Goal: Communication & Community: Answer question/provide support

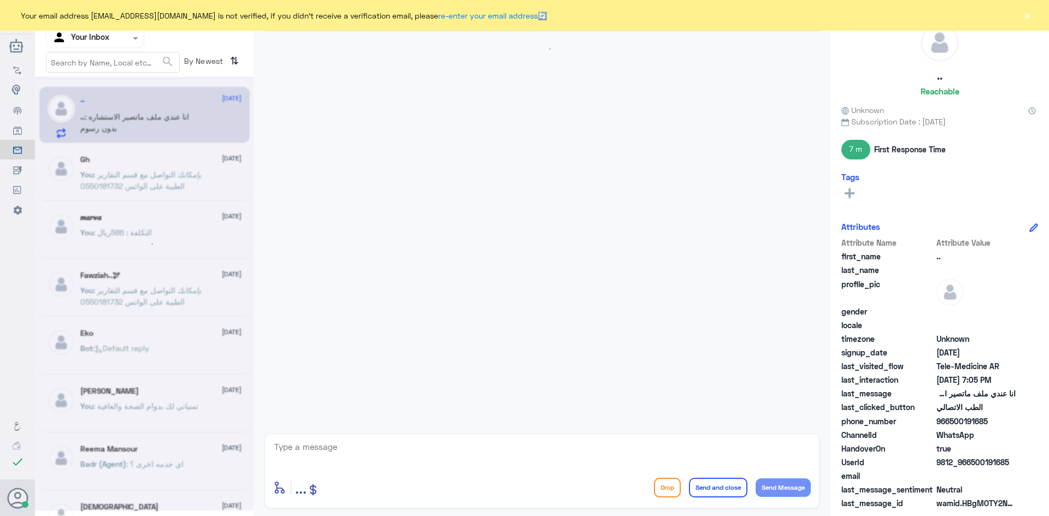
scroll to position [519, 0]
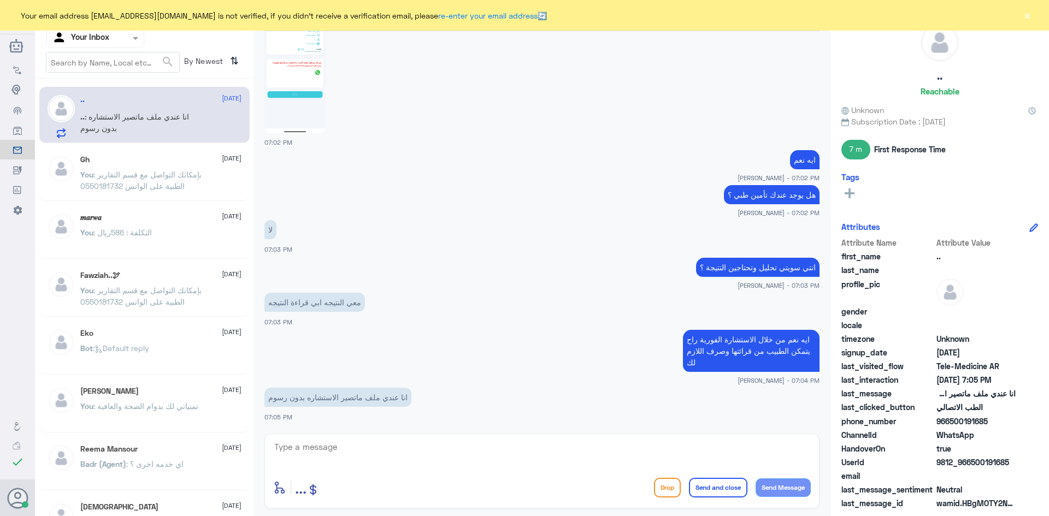
click at [442, 455] on textarea at bounding box center [542, 453] width 538 height 27
type textarea "g"
type textarea "للأسف الاستشارة برسوم"
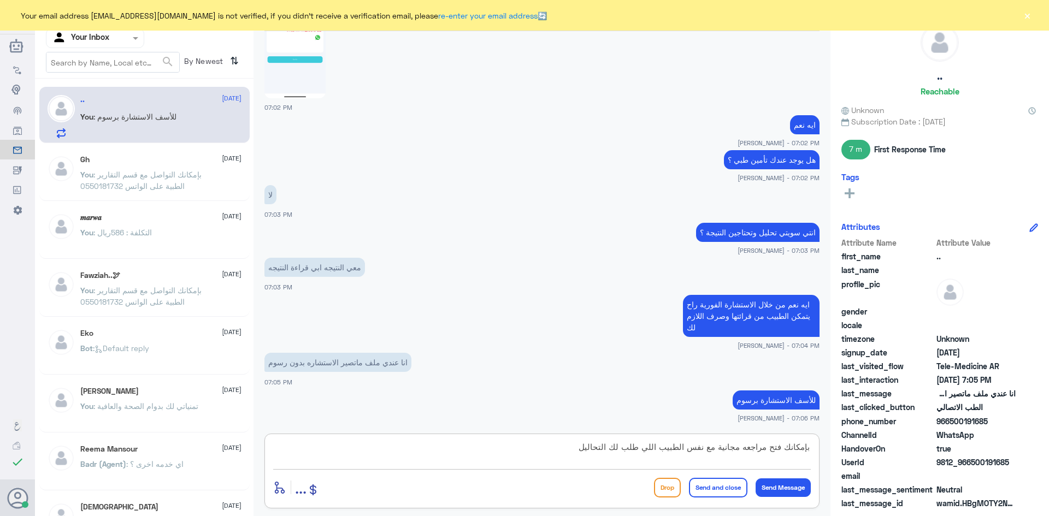
type textarea "بإمكانك فتح مراجعه مجانية مع نفس الطبيب اللي طلب لك التحاليل"
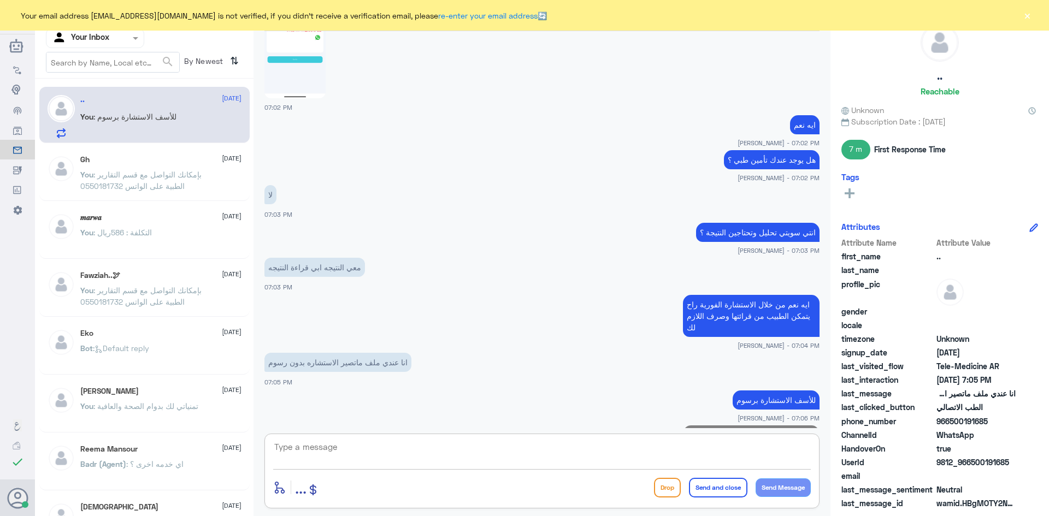
scroll to position [600, 0]
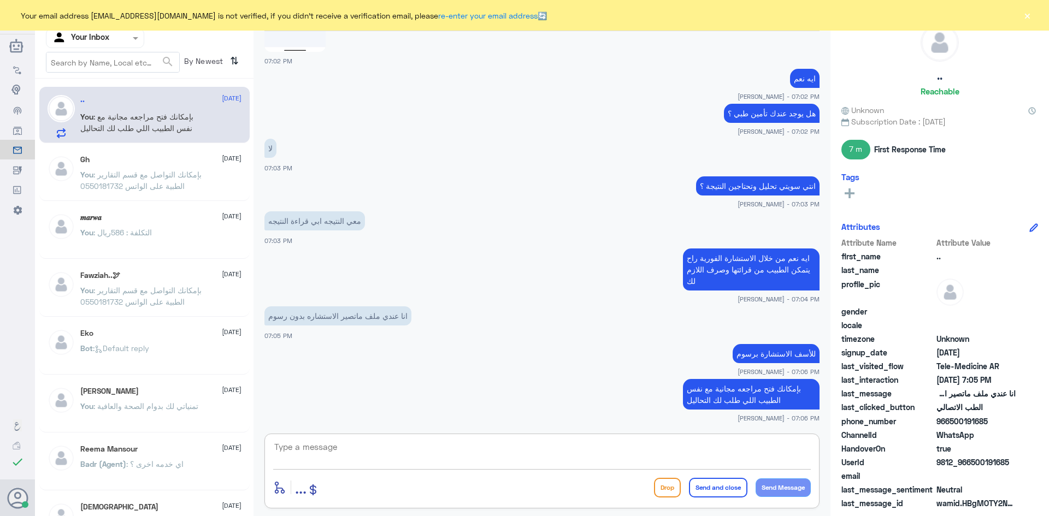
click at [520, 446] on textarea at bounding box center [542, 453] width 538 height 27
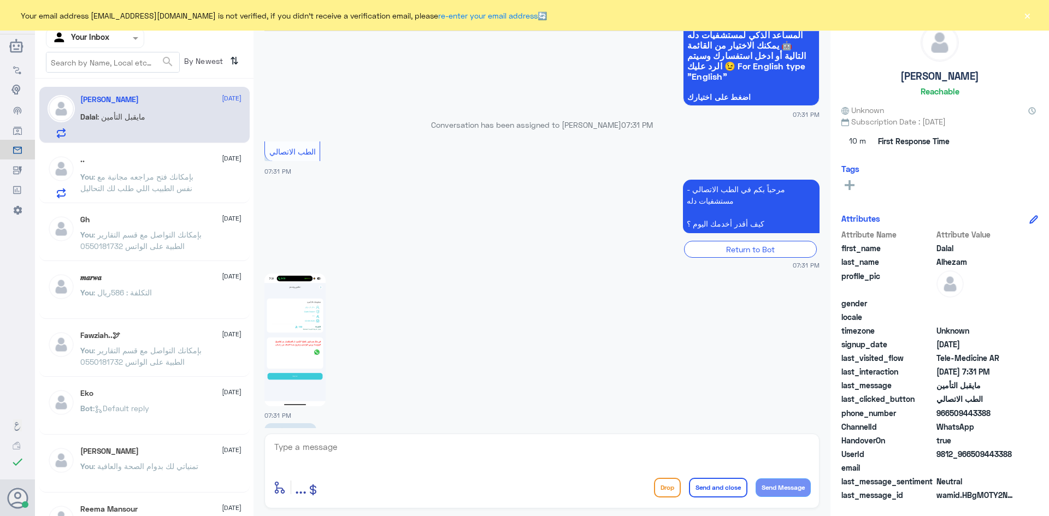
scroll to position [81, 0]
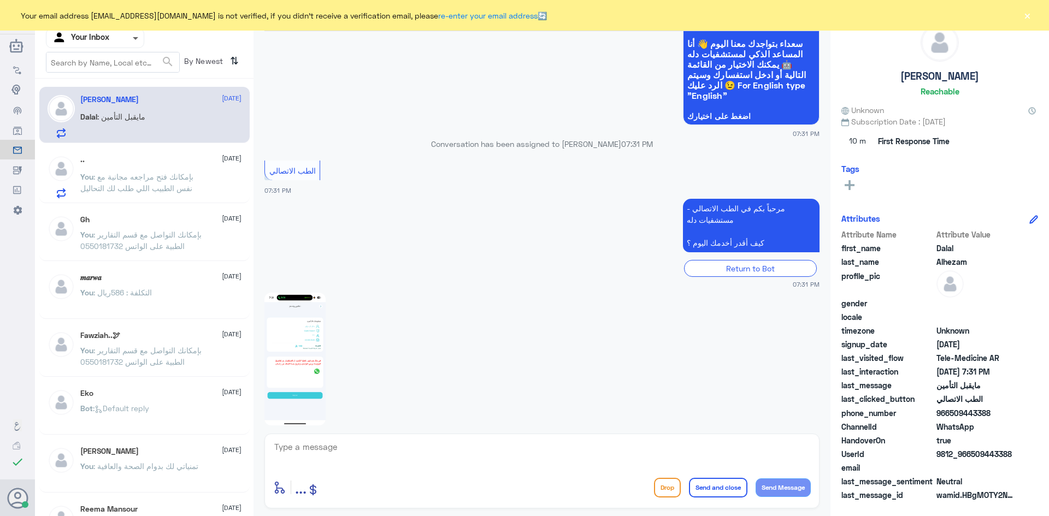
click at [134, 39] on span at bounding box center [135, 39] width 5 height 4
drag, startPoint x: 380, startPoint y: 111, endPoint x: 379, endPoint y: 123, distance: 11.5
click at [379, 119] on app-msgs-whats-app-list "مرحباً بك في مستشفيات دله سعداء بتواجدك معنا [DATE] 👋 أنا المساعد الذكي لمستشفي…" at bounding box center [541, 70] width 555 height 113
drag, startPoint x: 563, startPoint y: 164, endPoint x: 574, endPoint y: 160, distance: 12.3
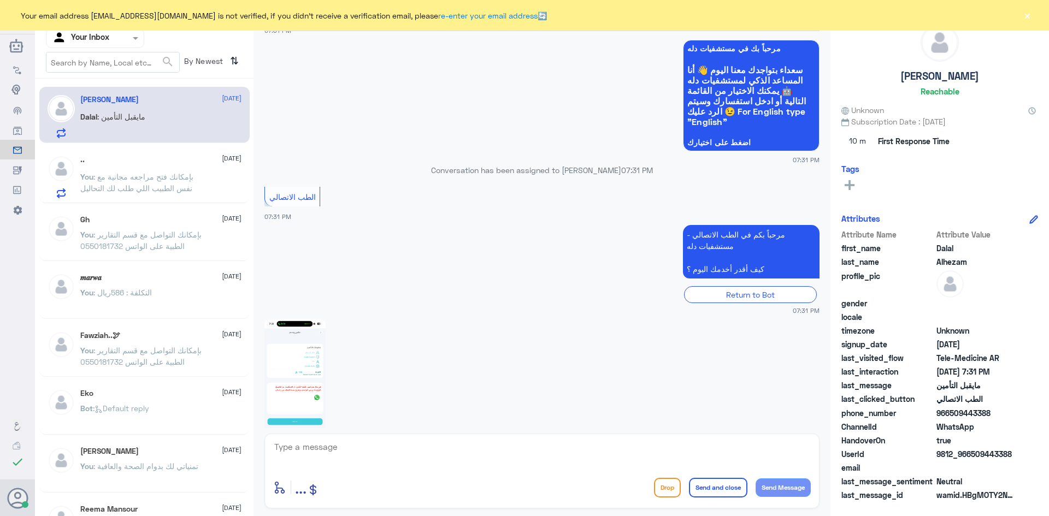
scroll to position [136, 0]
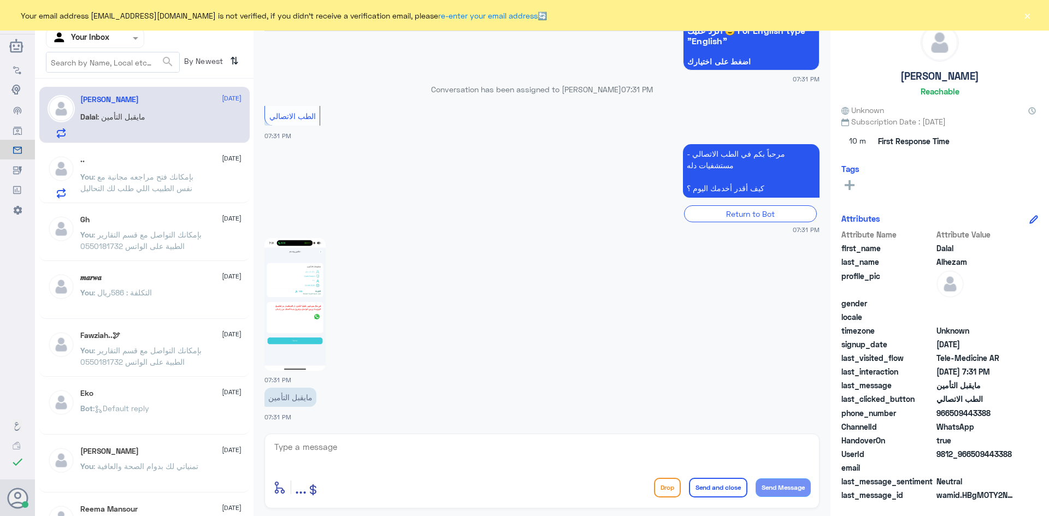
click at [385, 441] on textarea at bounding box center [542, 453] width 538 height 27
paste textarea "مرحبا معك [PERSON_NAME] من الطب الاتصالي"
type textarea "مرحبا معك [PERSON_NAME] من الطب الاتصالي"
click at [714, 492] on button "Send and close" at bounding box center [718, 488] width 58 height 20
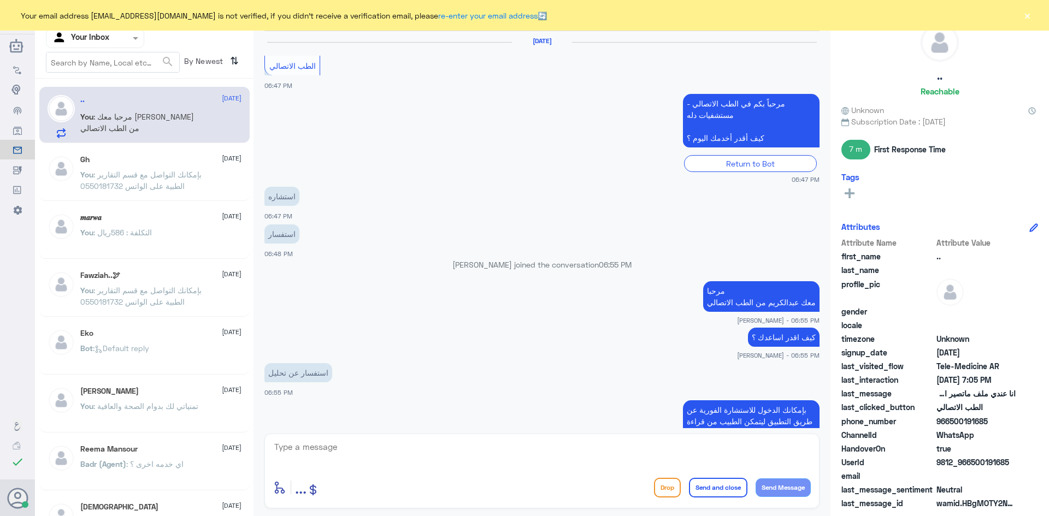
scroll to position [578, 0]
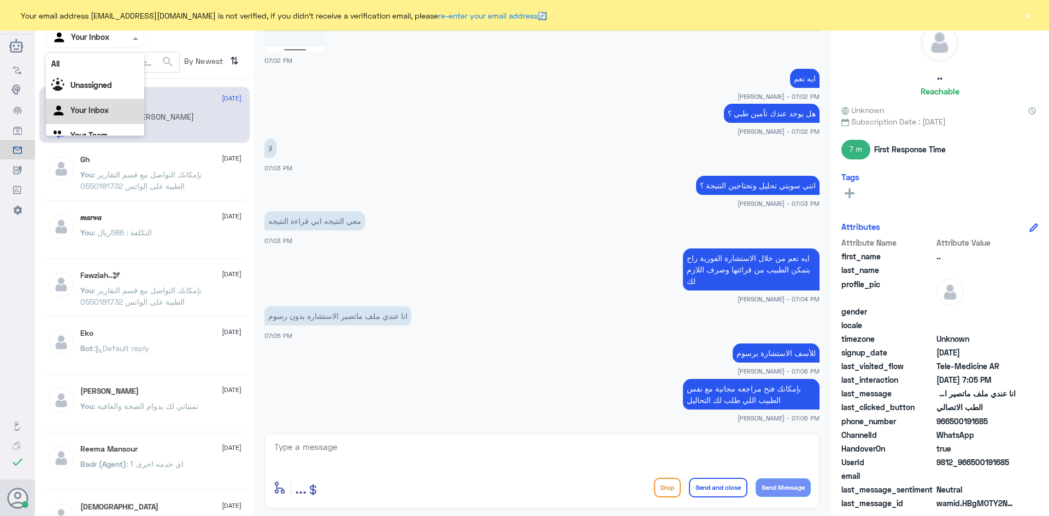
click at [132, 43] on span at bounding box center [137, 37] width 14 height 11
click at [112, 78] on div "Unassigned" at bounding box center [95, 72] width 98 height 25
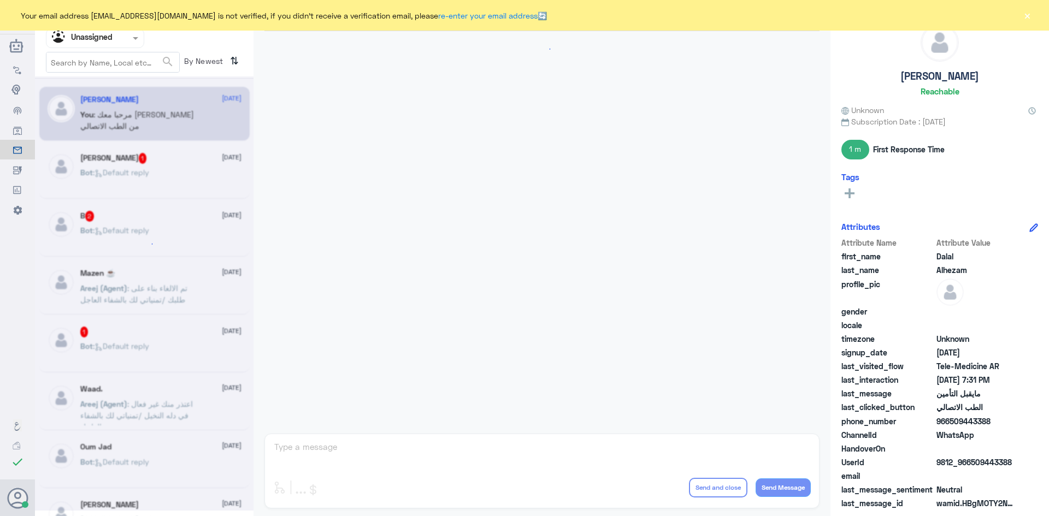
scroll to position [202, 0]
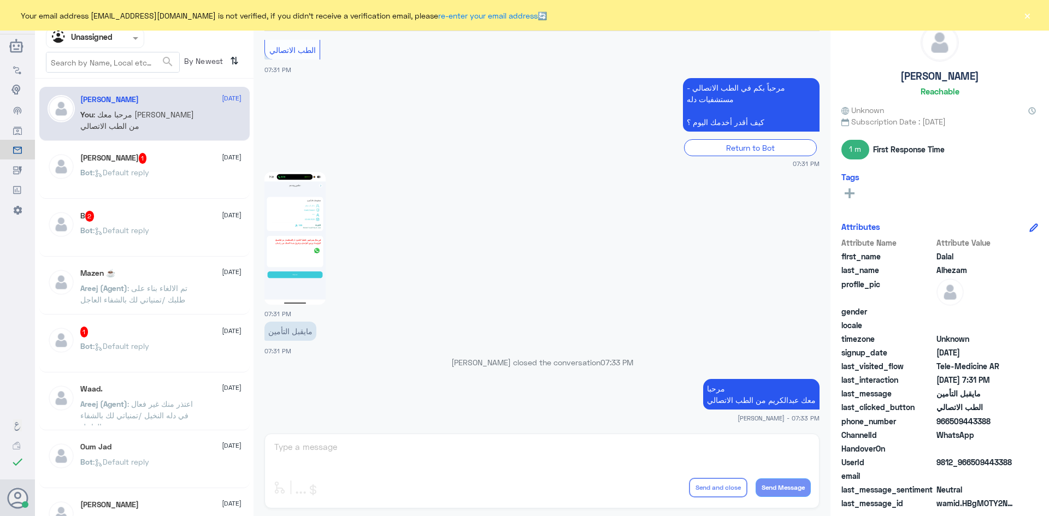
click at [1026, 15] on button "×" at bounding box center [1027, 15] width 11 height 11
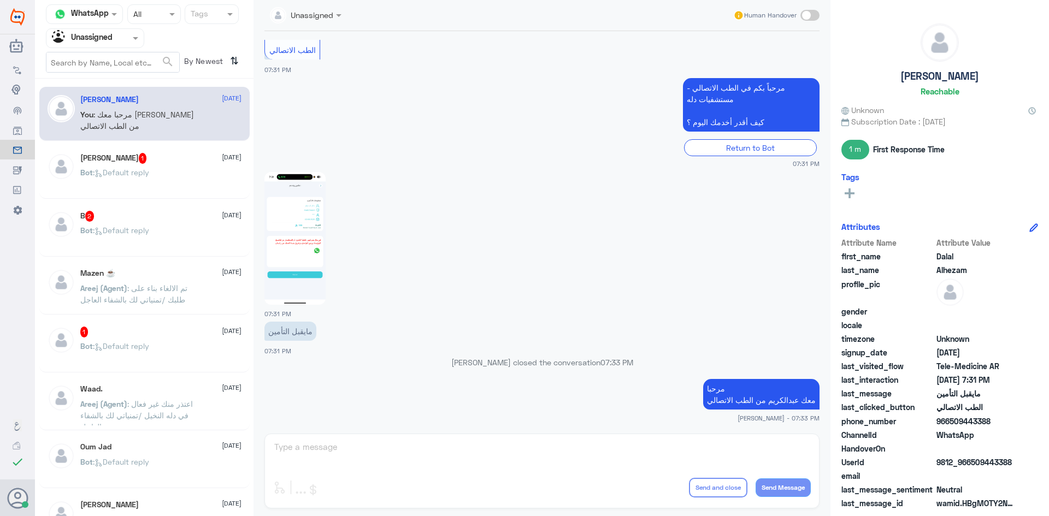
click at [810, 20] on span at bounding box center [809, 15] width 19 height 11
click at [0, 0] on input "checkbox" at bounding box center [0, 0] width 0 height 0
click at [658, 455] on textarea at bounding box center [542, 453] width 538 height 27
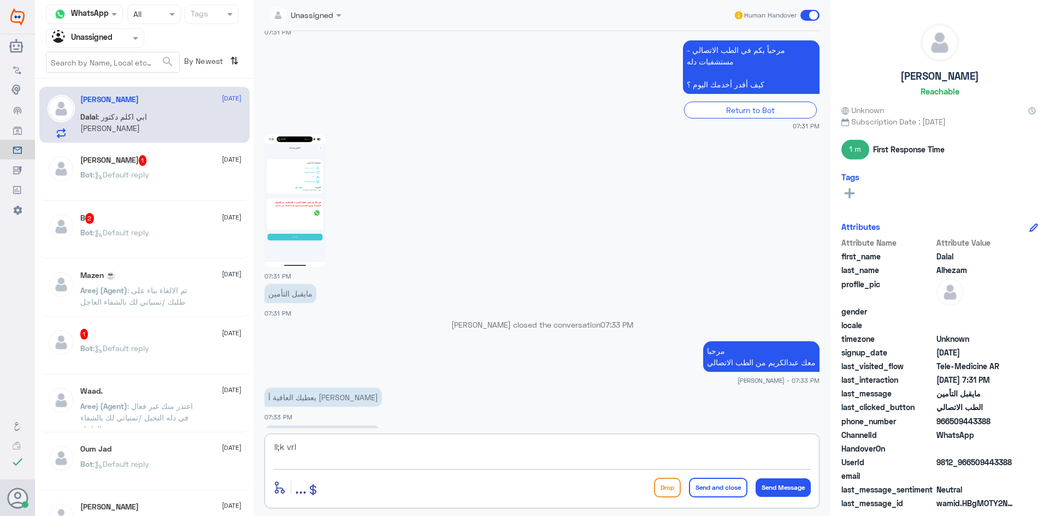
scroll to position [276, 0]
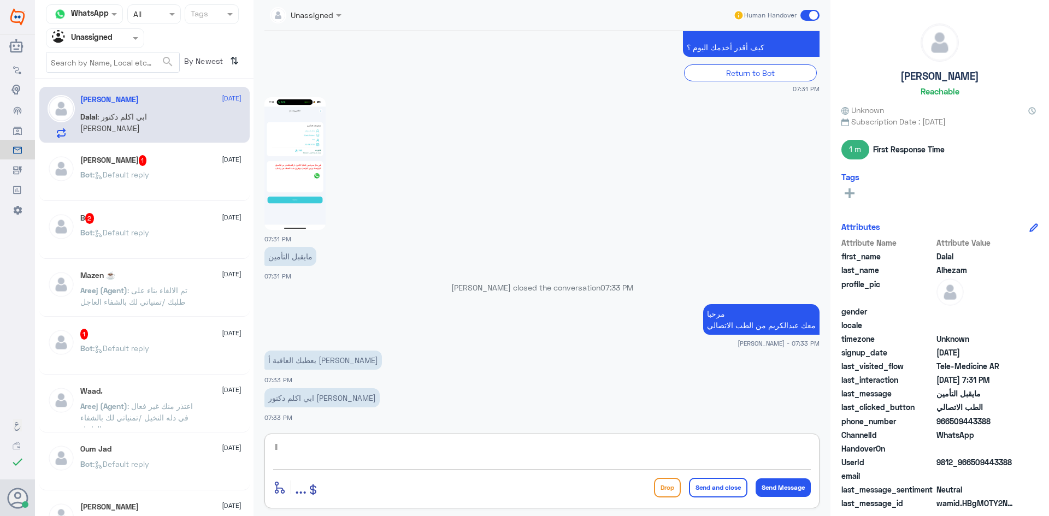
type textarea "l"
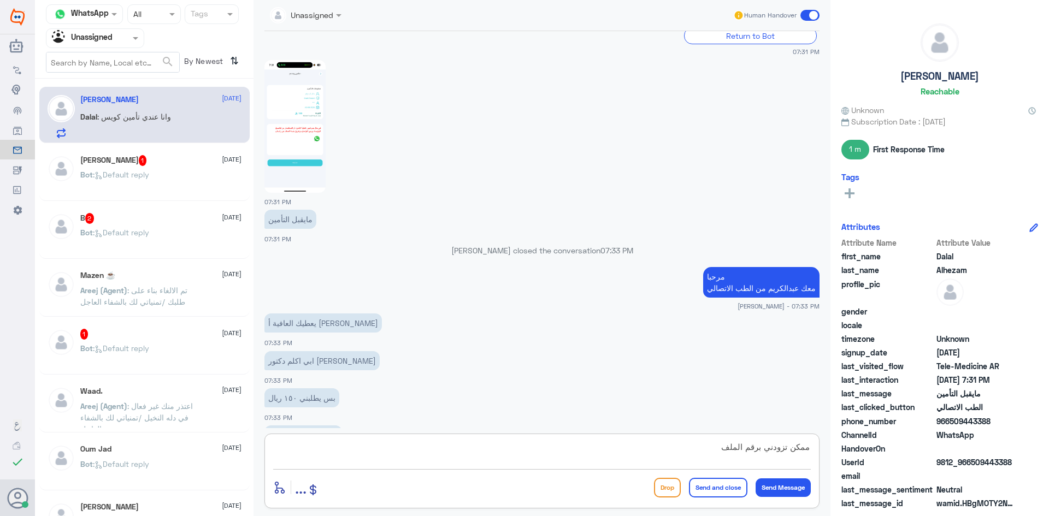
scroll to position [351, 0]
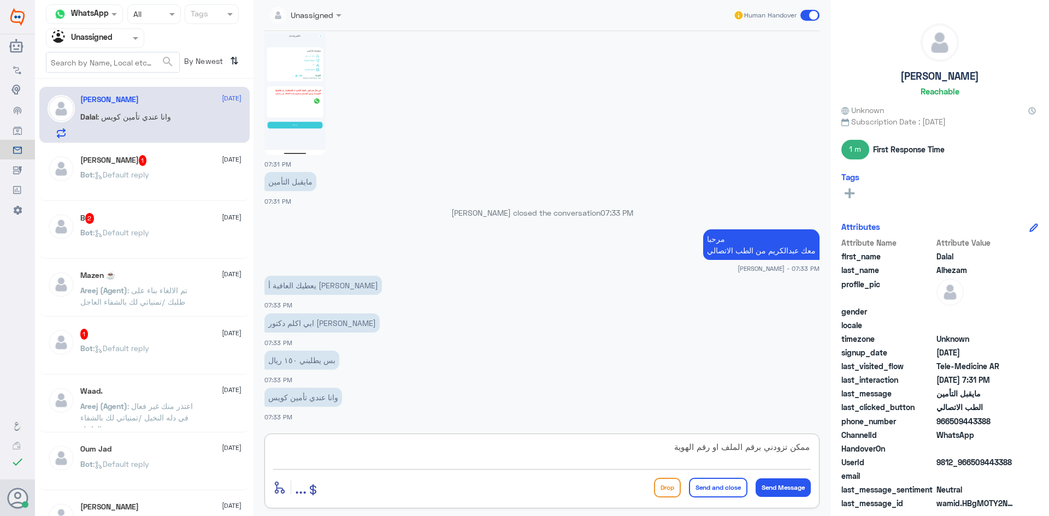
type textarea "ممكن تزودني برقم الملف او رقم الهوية ؟"
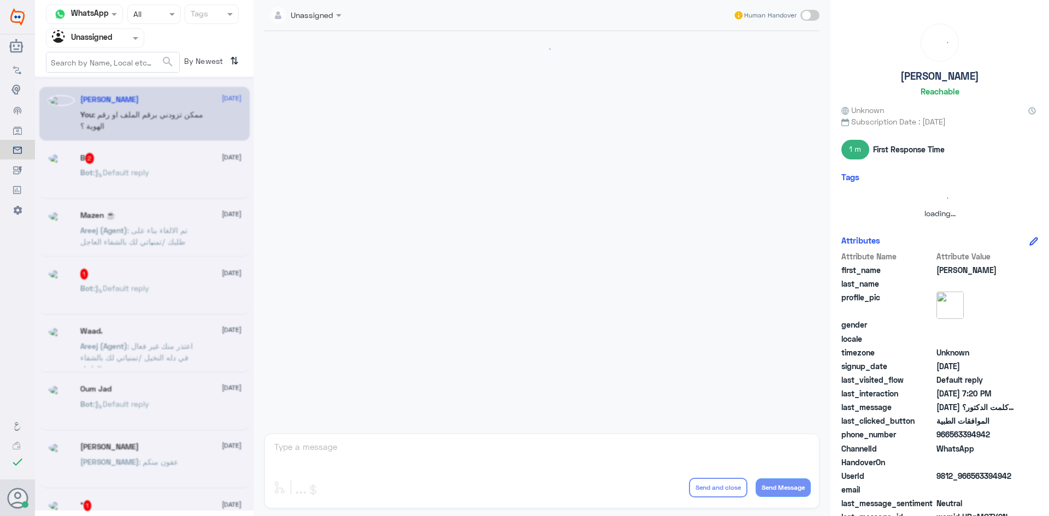
scroll to position [0, 0]
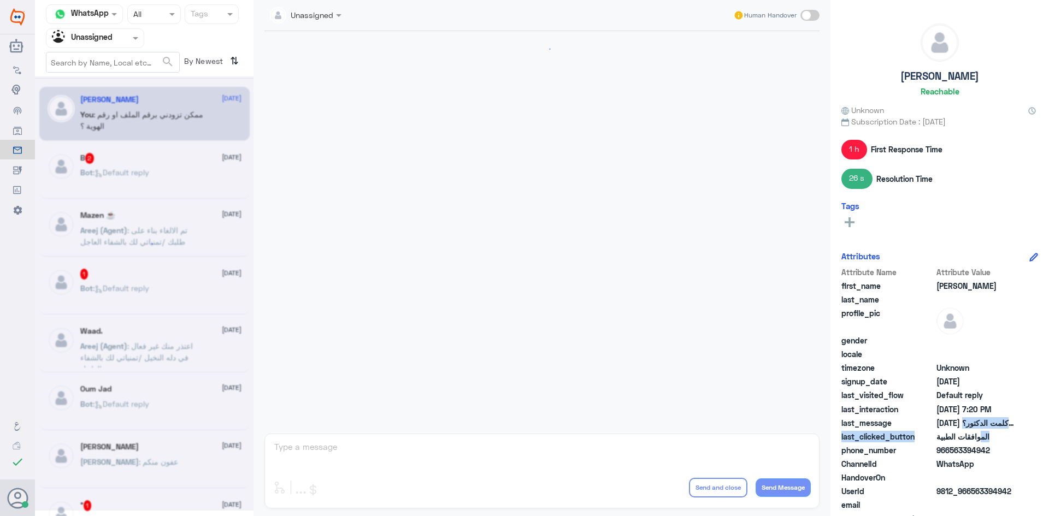
drag, startPoint x: 991, startPoint y: 416, endPoint x: 972, endPoint y: 420, distance: 19.5
click at [972, 420] on div "Attribute Name Attribute Value first_name [PERSON_NAME] last_name profile_pic g…" at bounding box center [939, 404] width 197 height 274
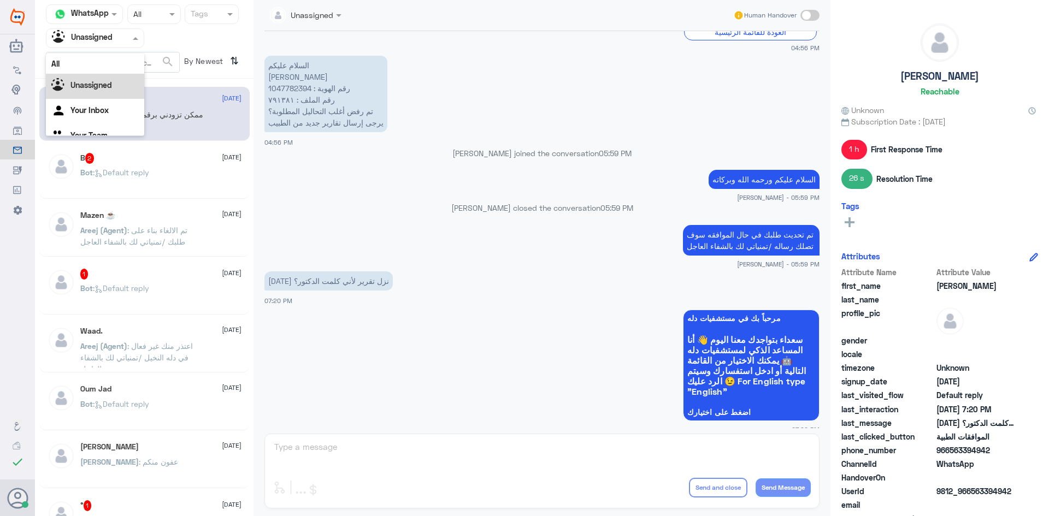
click at [133, 44] on div "Agent Filter Unassigned" at bounding box center [95, 38] width 98 height 20
click at [126, 63] on div "All" at bounding box center [95, 64] width 98 height 20
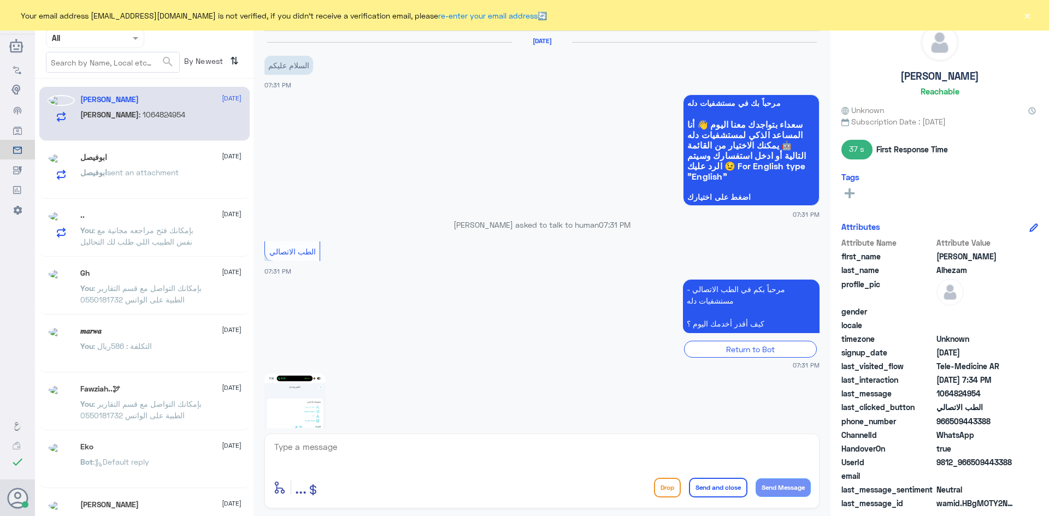
scroll to position [455, 0]
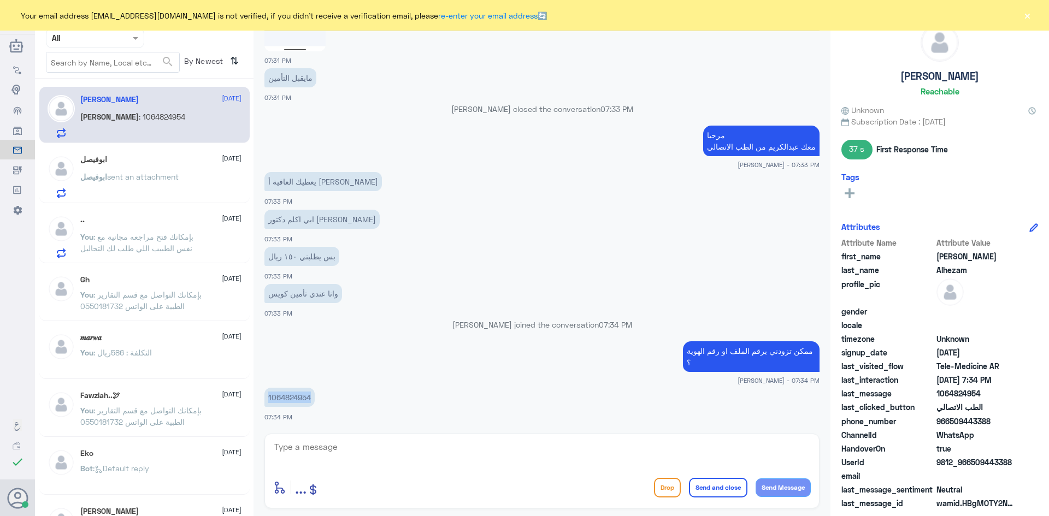
drag, startPoint x: 312, startPoint y: 398, endPoint x: 258, endPoint y: 402, distance: 54.2
click at [258, 402] on div "عبدالكريم الموسى Human Handover 24 Sep 2025 السلام عليكم 07:31 PM مرحباً بك في …" at bounding box center [542, 260] width 577 height 520
copy p "1064824954"
click at [479, 456] on textarea at bounding box center [542, 453] width 538 height 27
type textarea "لحظات من فضلك"
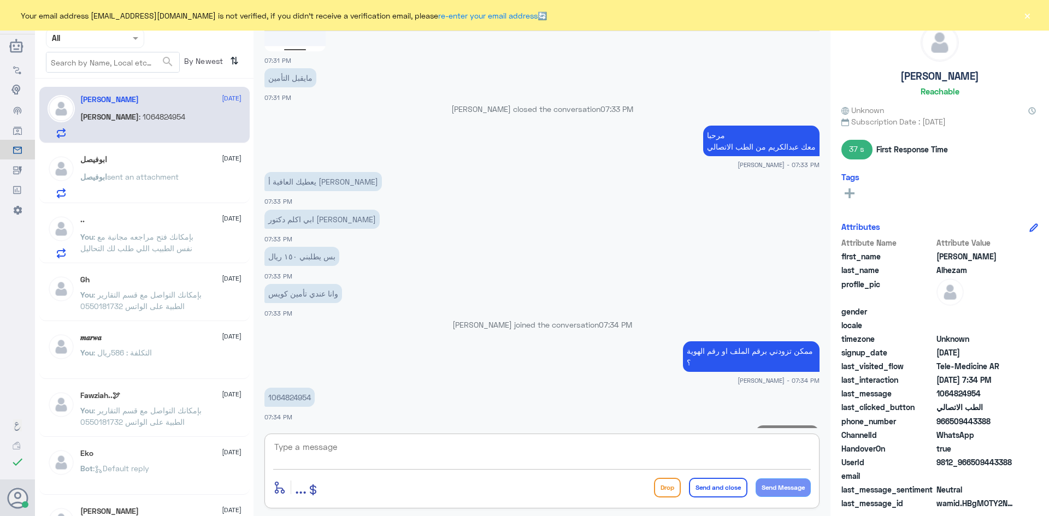
scroll to position [490, 0]
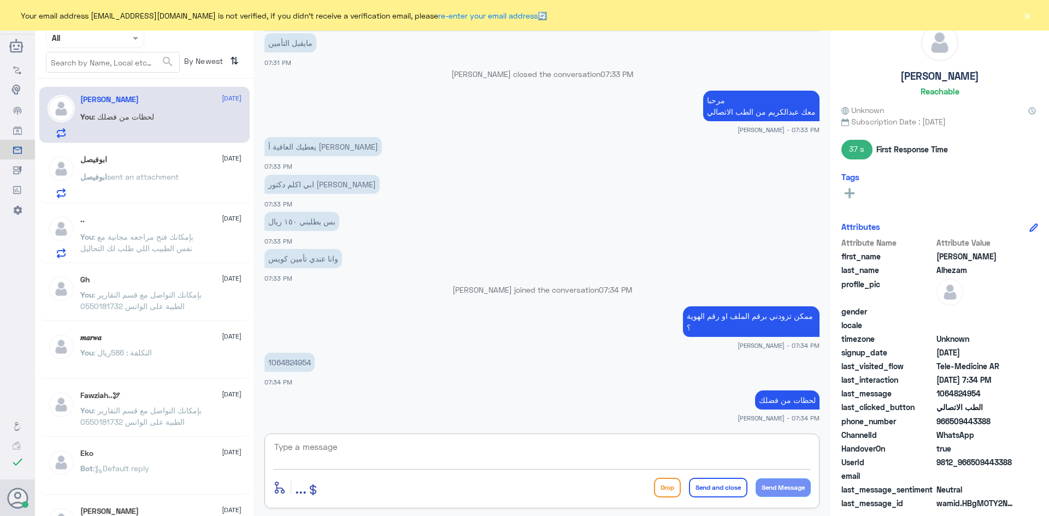
click at [515, 461] on textarea at bounding box center [542, 453] width 538 height 27
type textarea "تم تحديث تأمينك الآن بإمكانك الدخول للاستشارة الفورية بتغطية التأمين"
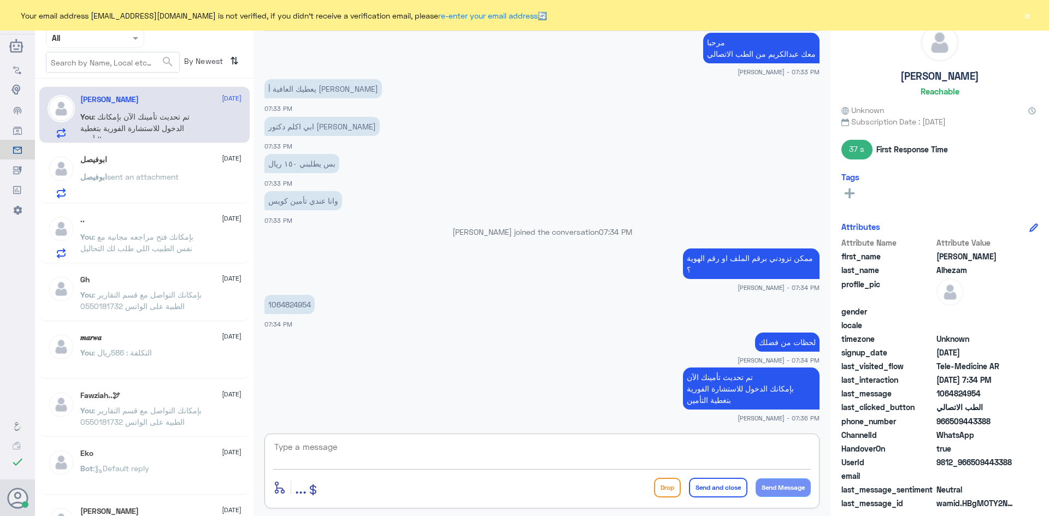
click at [626, 447] on textarea at bounding box center [542, 453] width 538 height 27
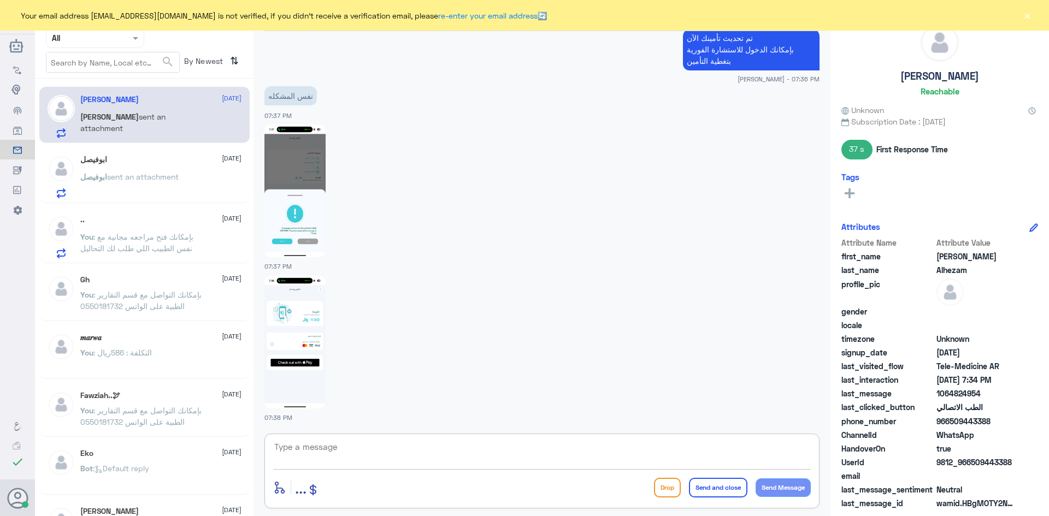
click at [501, 461] on textarea at bounding box center [542, 453] width 538 height 27
click at [314, 161] on img at bounding box center [294, 191] width 61 height 133
click at [390, 444] on textarea at bounding box center [542, 453] width 538 height 27
click at [462, 454] on textarea at bounding box center [542, 453] width 538 height 27
type textarea ","
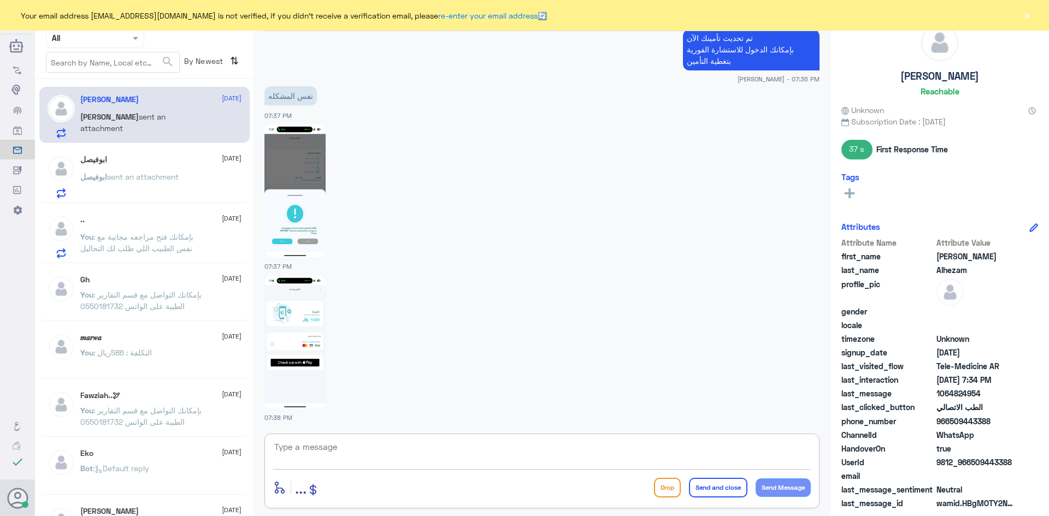
click at [301, 162] on img at bounding box center [294, 191] width 61 height 133
click at [334, 448] on textarea at bounding box center [542, 453] width 538 height 27
type textarea "تم التواصل هاتفياً تمنياتنا لك بدوام الصحة والعافية"
click at [712, 485] on button "Send and close" at bounding box center [718, 488] width 58 height 20
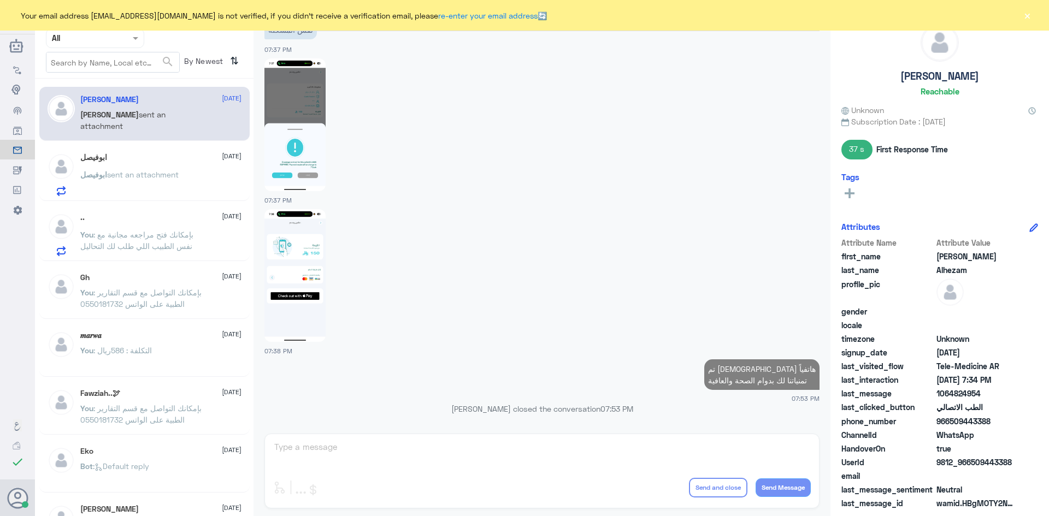
click at [155, 154] on div "ابوفيصل 24 September" at bounding box center [160, 157] width 161 height 9
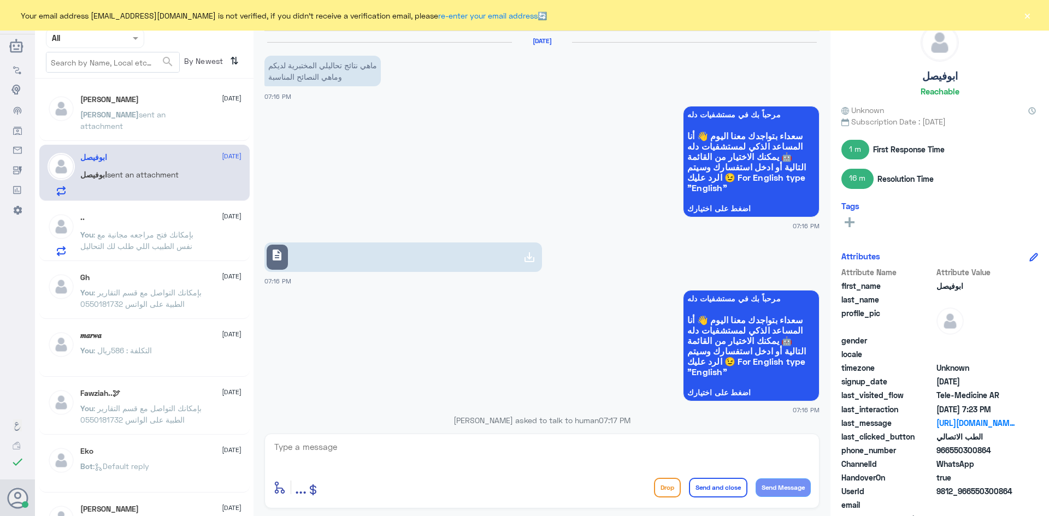
scroll to position [473, 0]
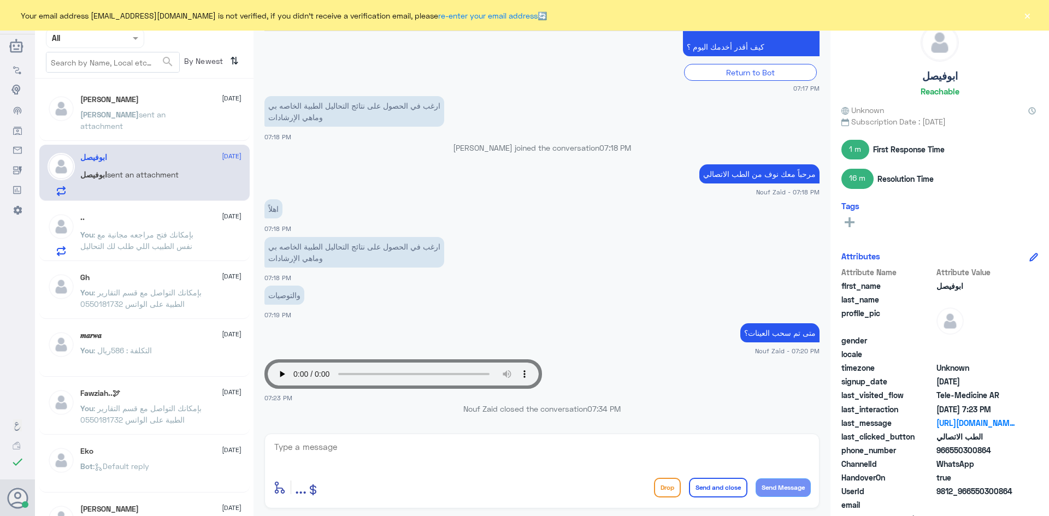
click at [1025, 14] on button "×" at bounding box center [1027, 15] width 11 height 11
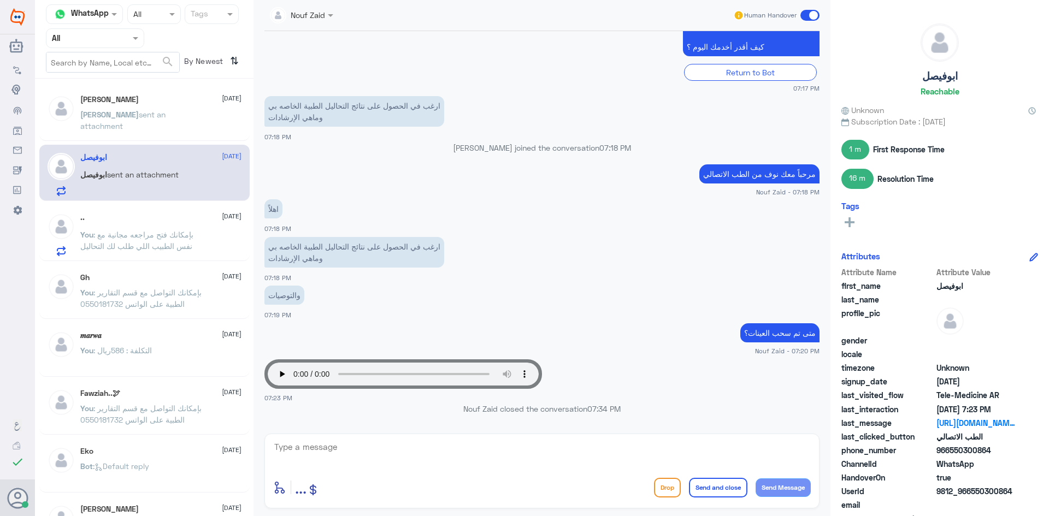
click at [120, 215] on div ".. 24 September" at bounding box center [160, 217] width 161 height 9
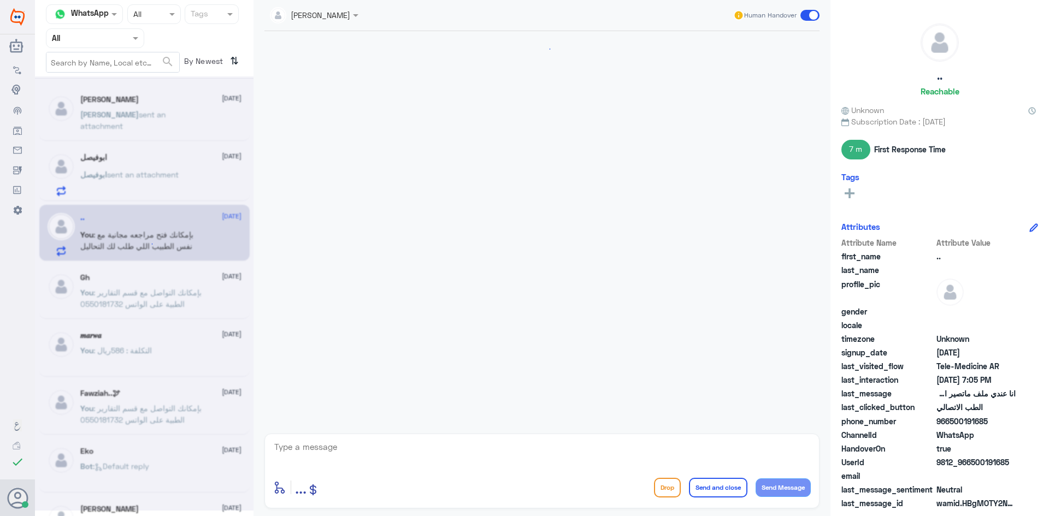
scroll to position [578, 0]
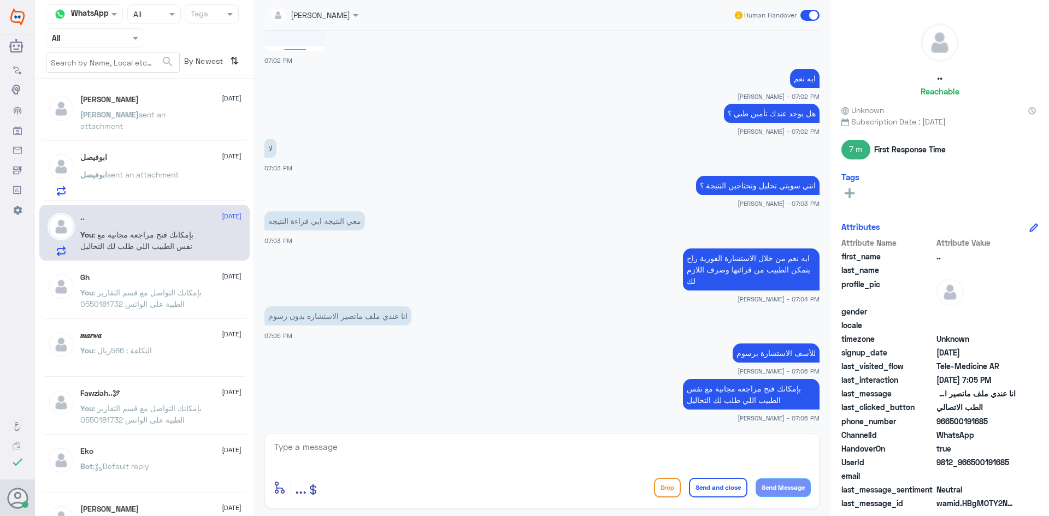
click at [803, 15] on span at bounding box center [809, 15] width 19 height 11
click at [0, 0] on input "checkbox" at bounding box center [0, 0] width 0 height 0
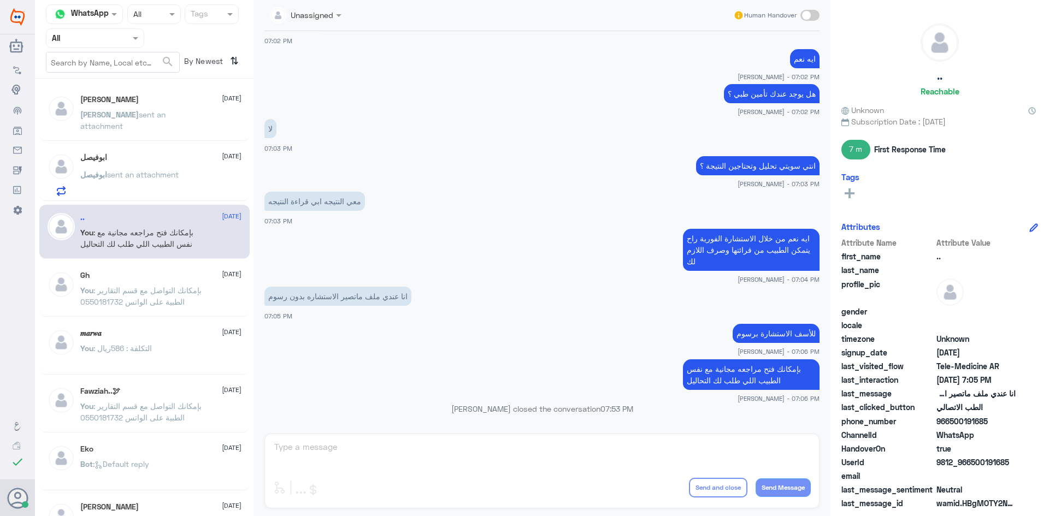
click at [137, 293] on span ": بإمكانك التواصل مع قسم التقارير الطبية على الواتس 0550181732" at bounding box center [140, 296] width 121 height 21
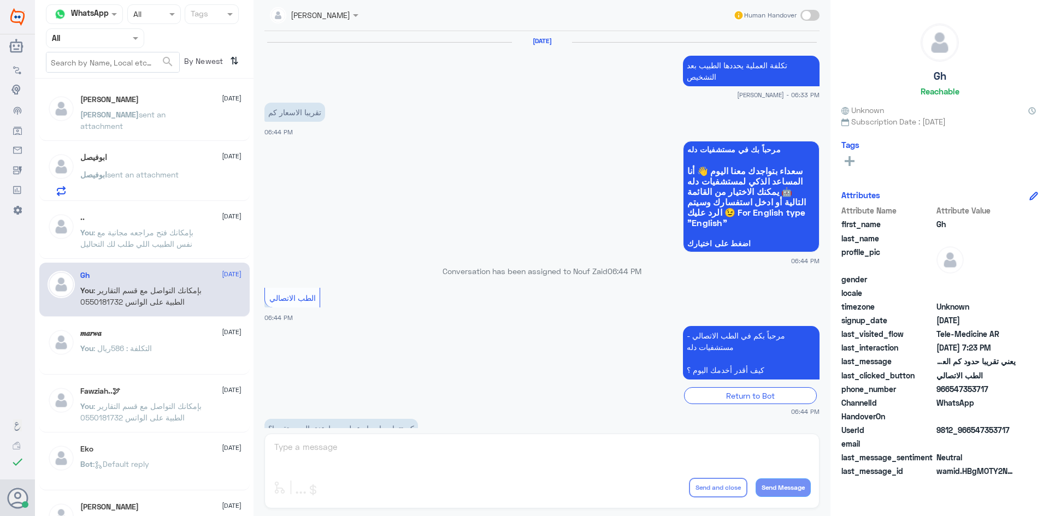
scroll to position [466, 0]
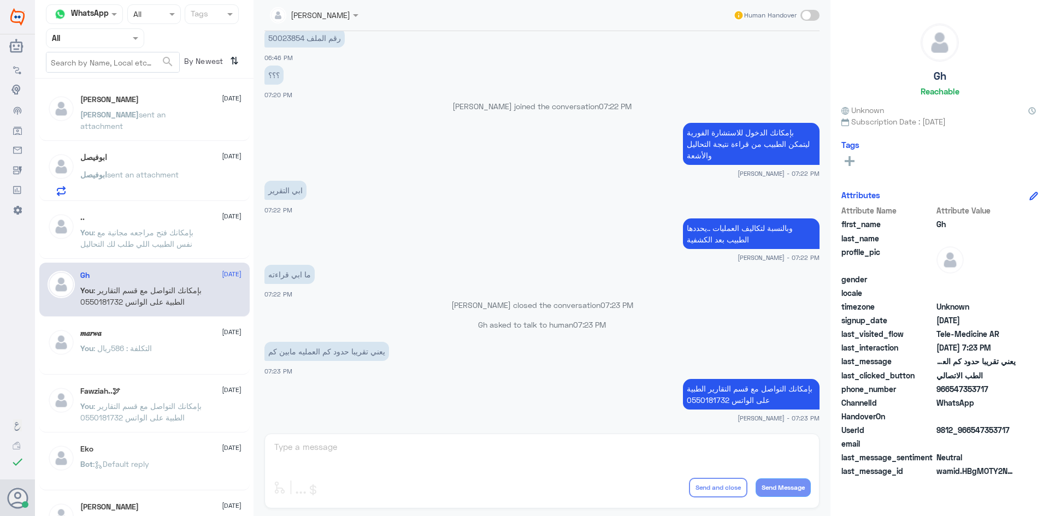
click at [137, 152] on div "ابوفيصل 24 September ابوفيصل sent an attachment" at bounding box center [144, 173] width 210 height 56
click at [165, 104] on div "Dalal Alhezam 24 September" at bounding box center [160, 99] width 161 height 9
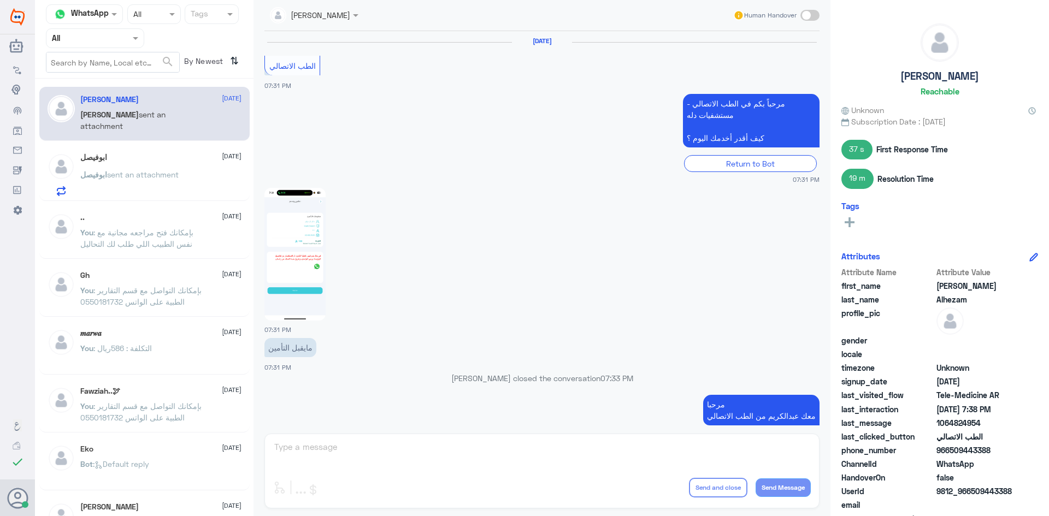
scroll to position [768, 0]
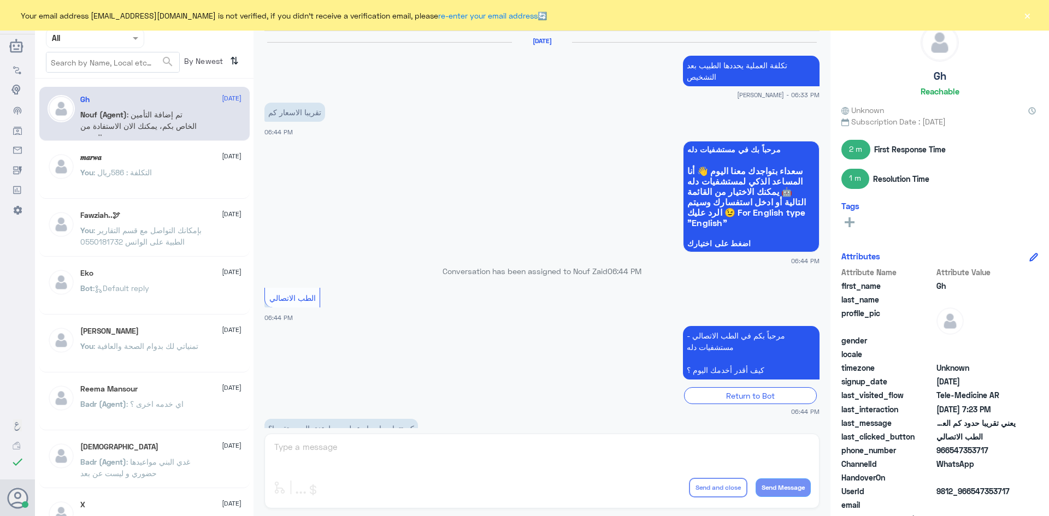
scroll to position [466, 0]
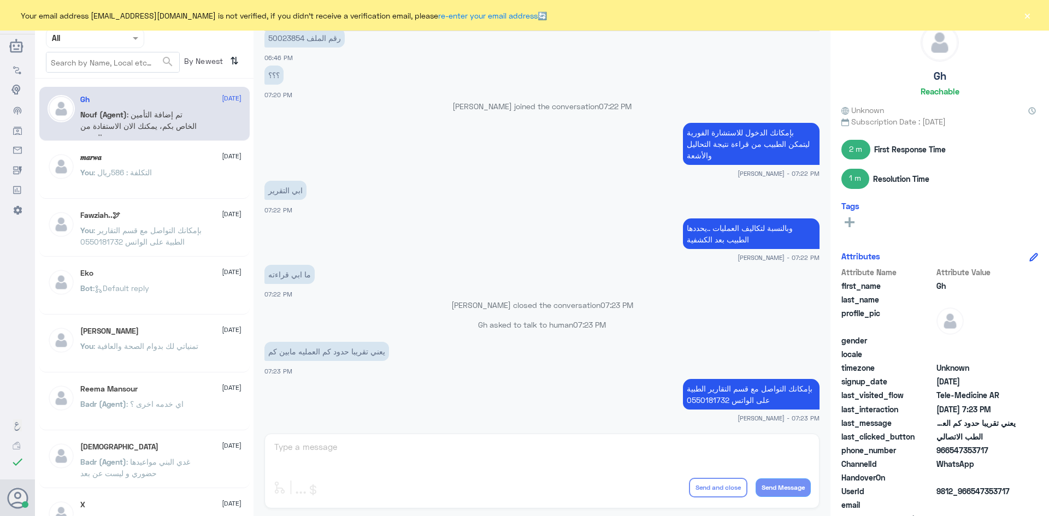
click at [156, 167] on div "𝒎𝒂𝒓𝒘𝒂 2 September You : التكلفة : 586ريال" at bounding box center [160, 173] width 161 height 41
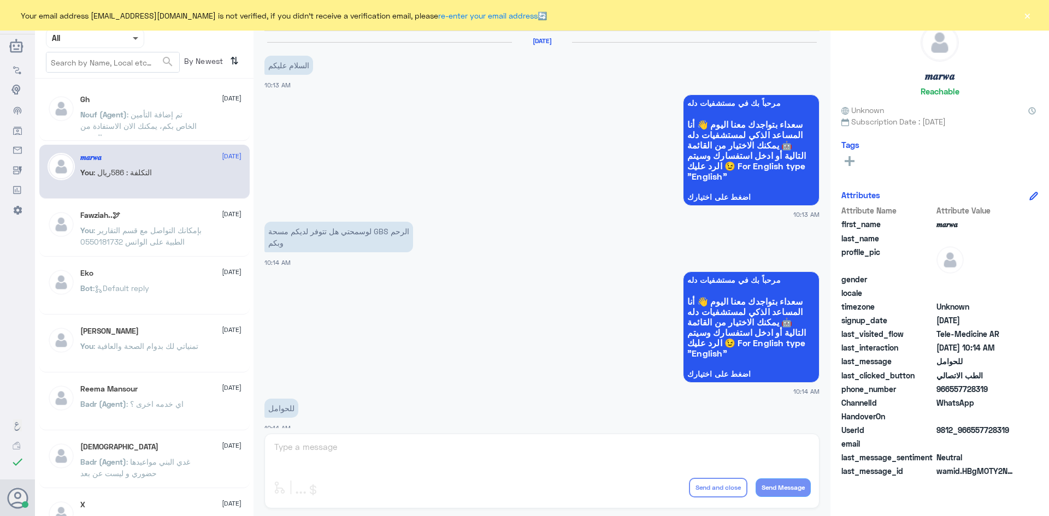
scroll to position [552, 0]
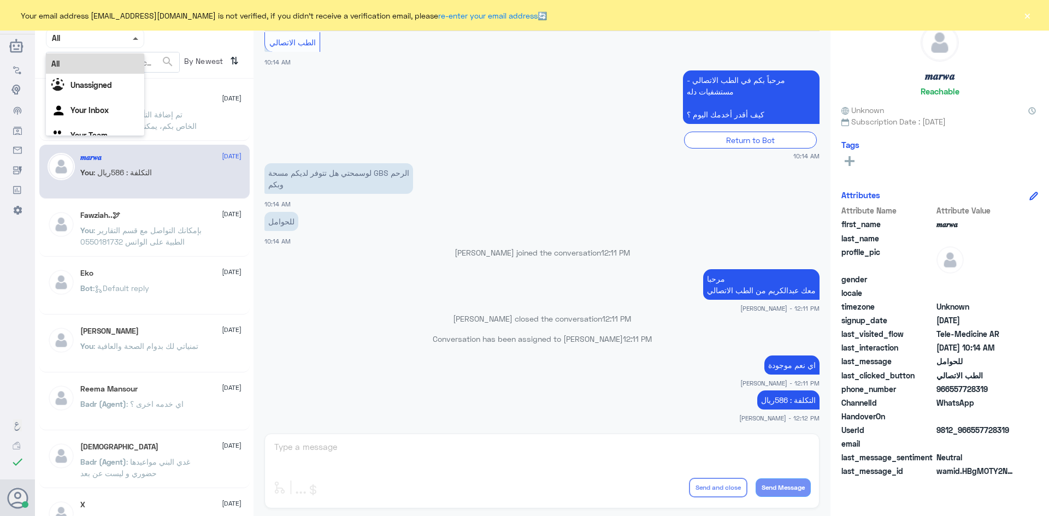
click at [135, 40] on span at bounding box center [137, 37] width 14 height 11
click at [114, 70] on div "All" at bounding box center [95, 64] width 98 height 20
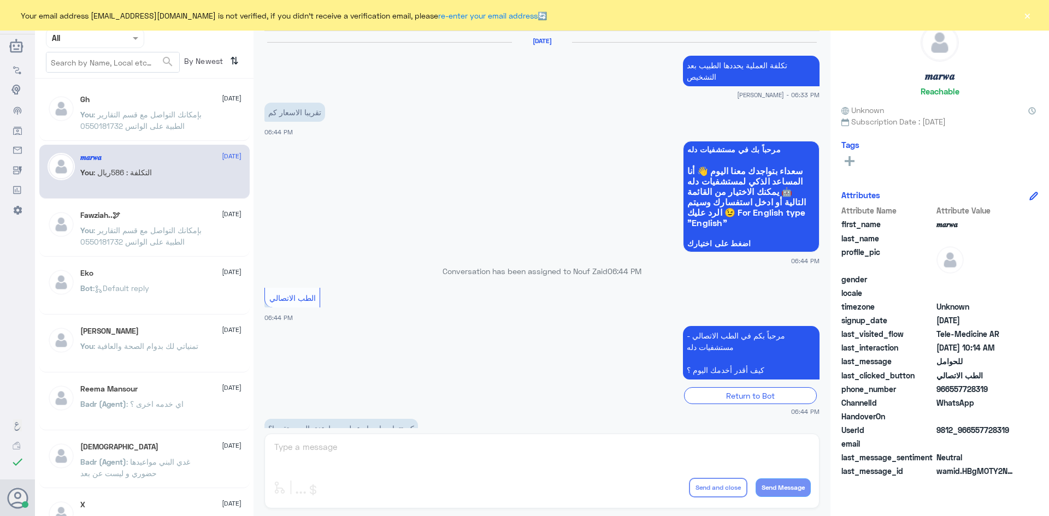
scroll to position [466, 0]
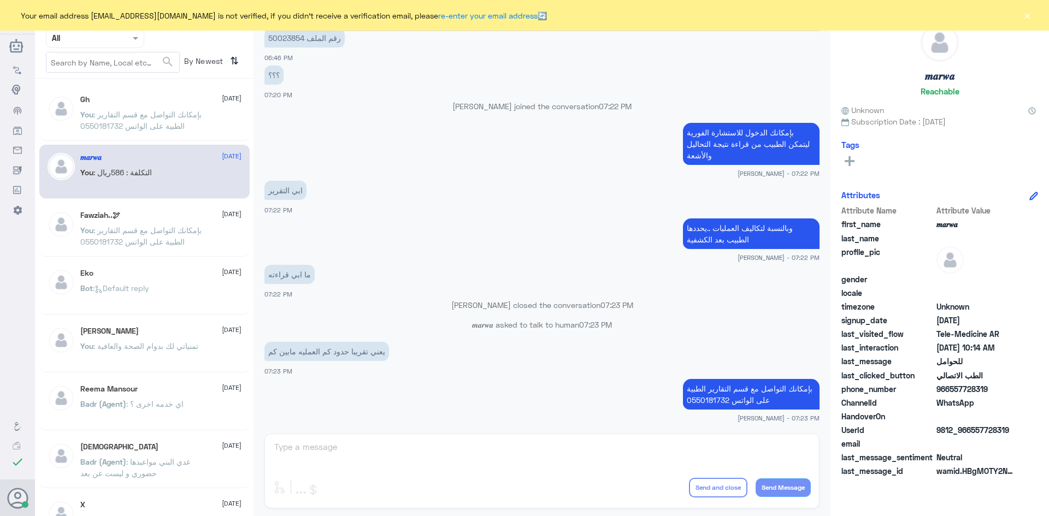
click at [197, 122] on p "You : بإمكانك التواصل مع قسم التقارير الطبية على الواتس 0550181732" at bounding box center [141, 122] width 123 height 27
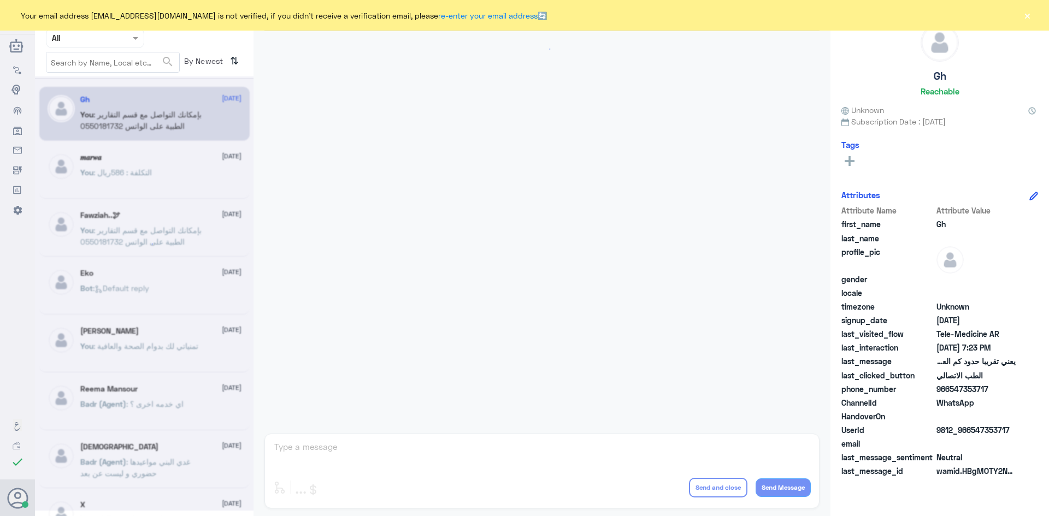
scroll to position [466, 0]
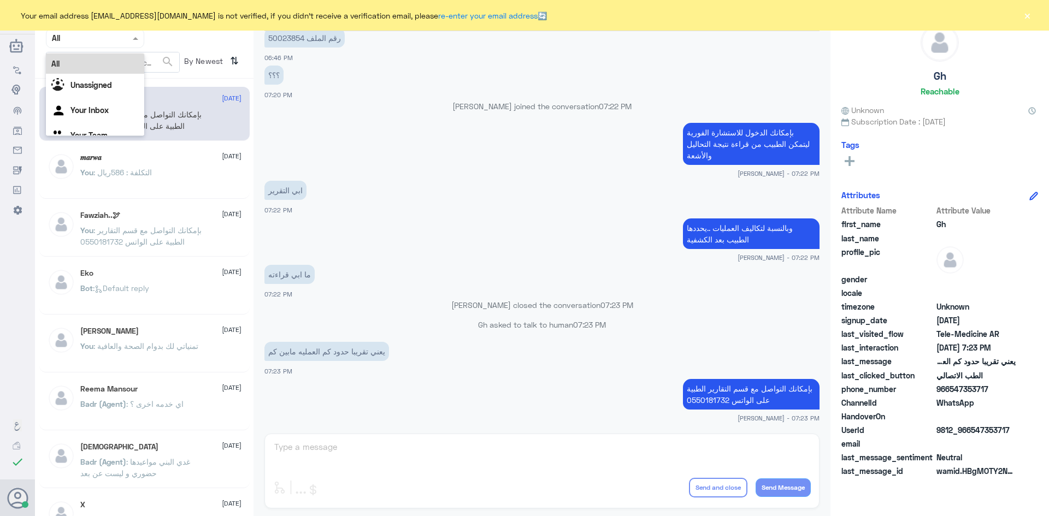
click at [129, 39] on div at bounding box center [94, 38] width 97 height 13
click at [1030, 16] on button "×" at bounding box center [1027, 15] width 11 height 11
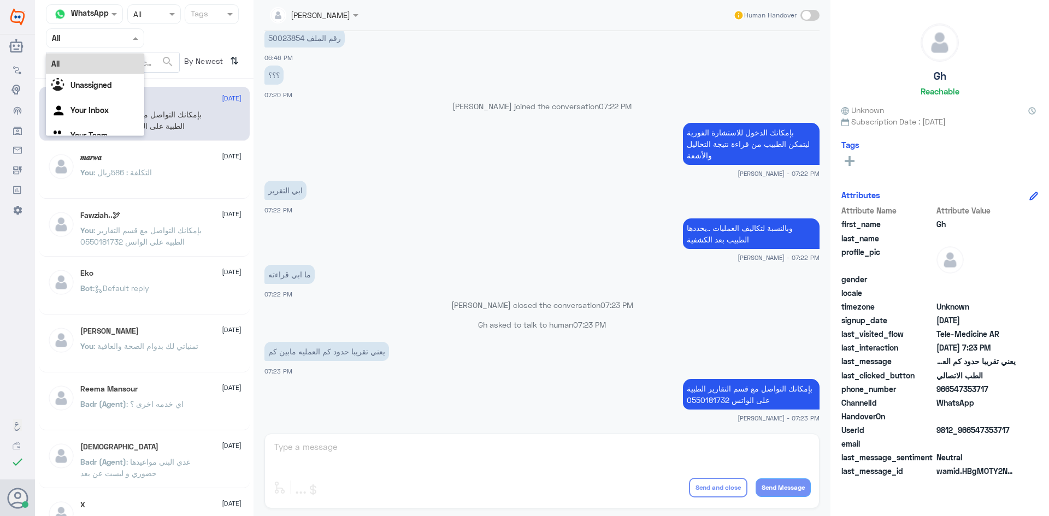
click at [141, 37] on span at bounding box center [137, 37] width 14 height 11
click at [100, 85] on b "Unassigned" at bounding box center [91, 84] width 42 height 9
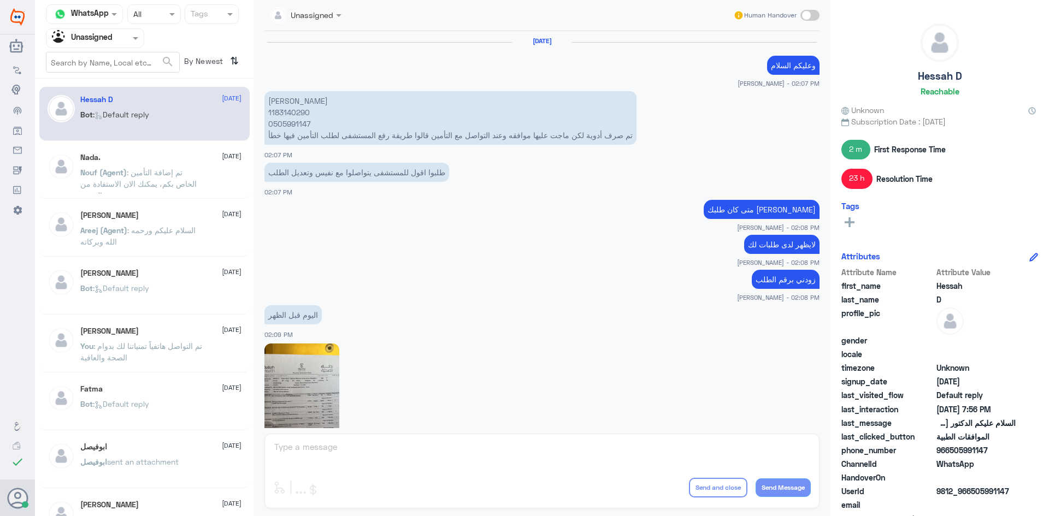
scroll to position [751, 0]
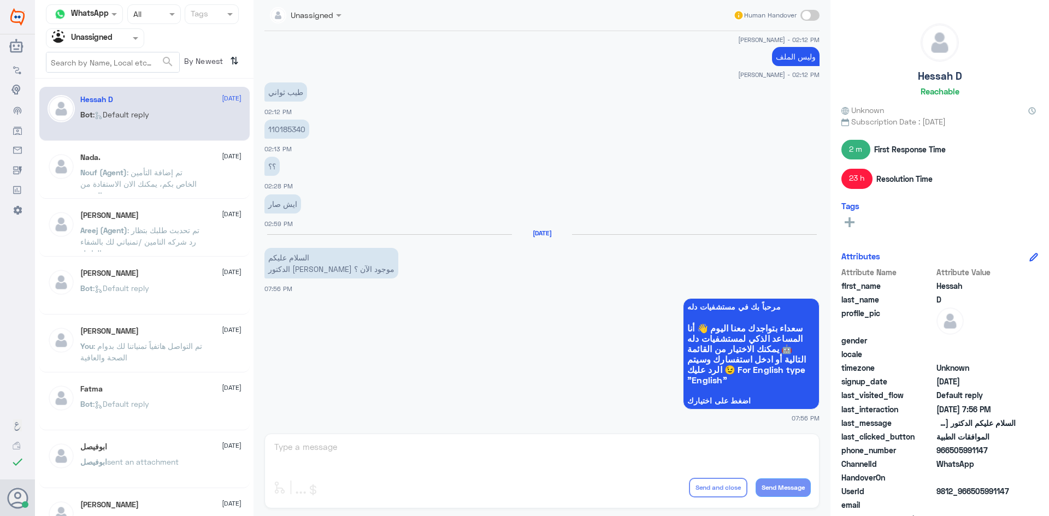
click at [146, 172] on span ": تم إضافة التأمين الخاص بكم، يمكنك الان الاستفادة من الخدمة" at bounding box center [138, 184] width 116 height 32
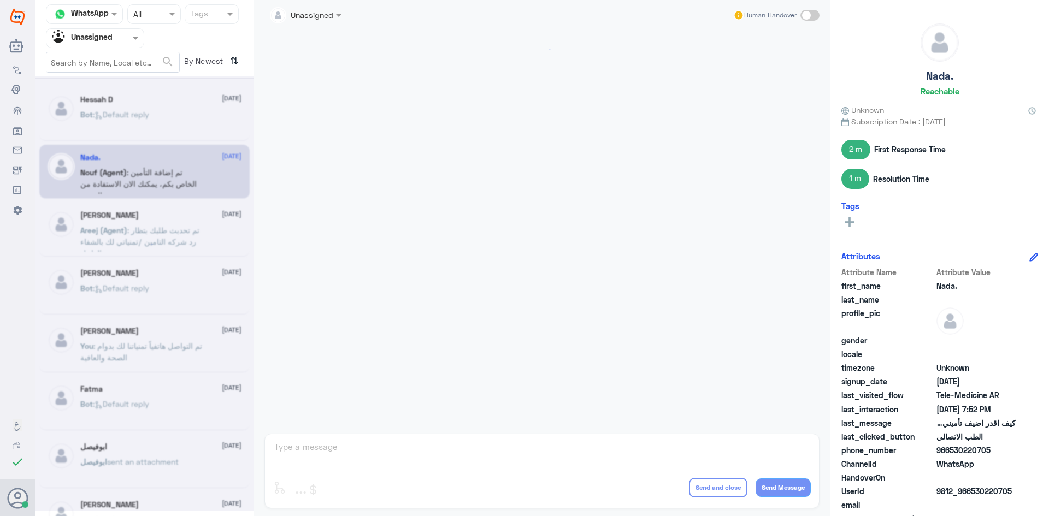
scroll to position [105, 0]
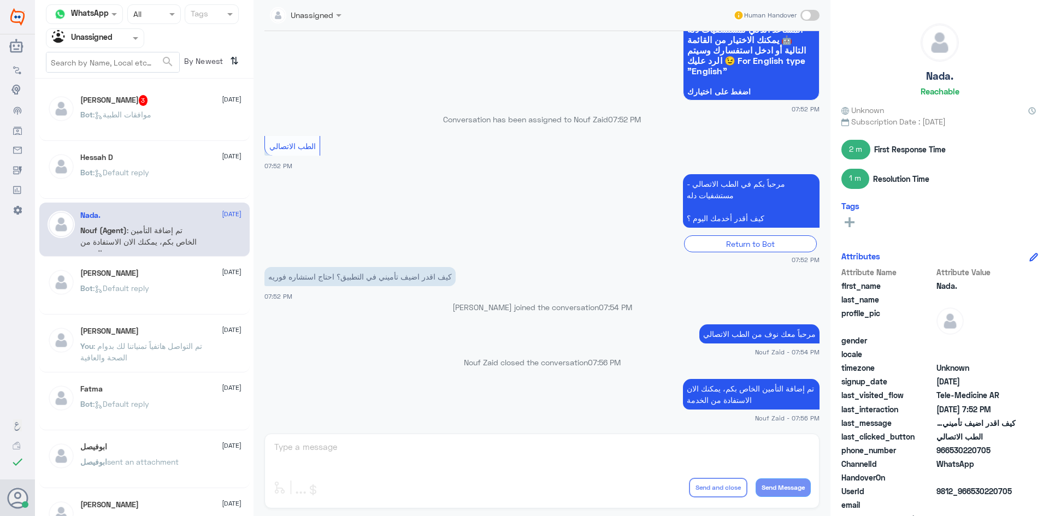
click at [158, 105] on div "[PERSON_NAME] 3 [DATE]" at bounding box center [160, 100] width 161 height 11
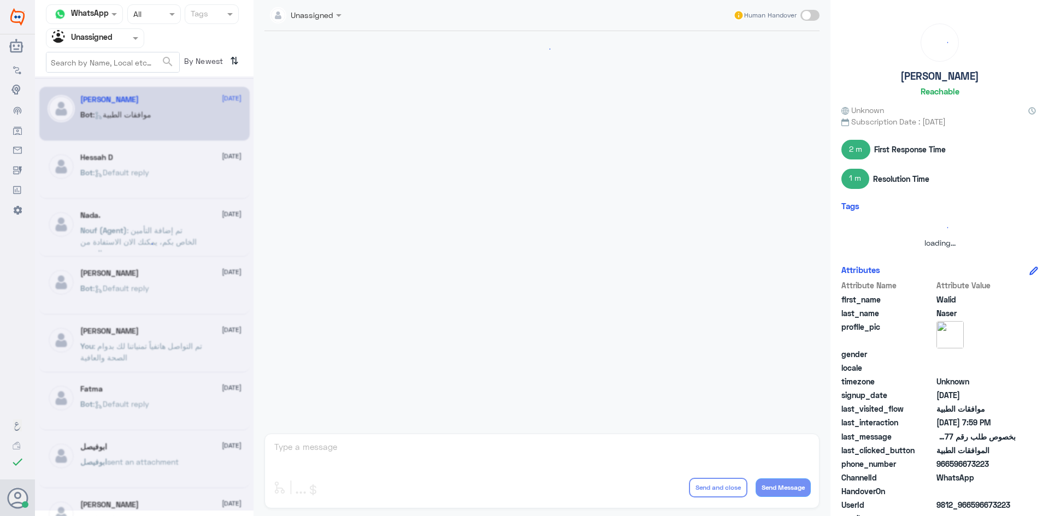
scroll to position [1079, 0]
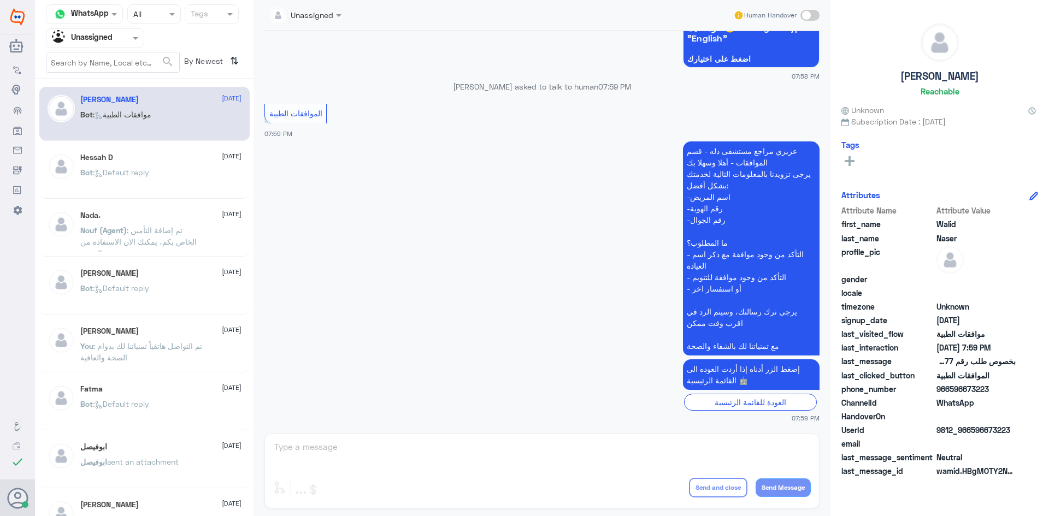
click at [127, 37] on div at bounding box center [94, 38] width 97 height 13
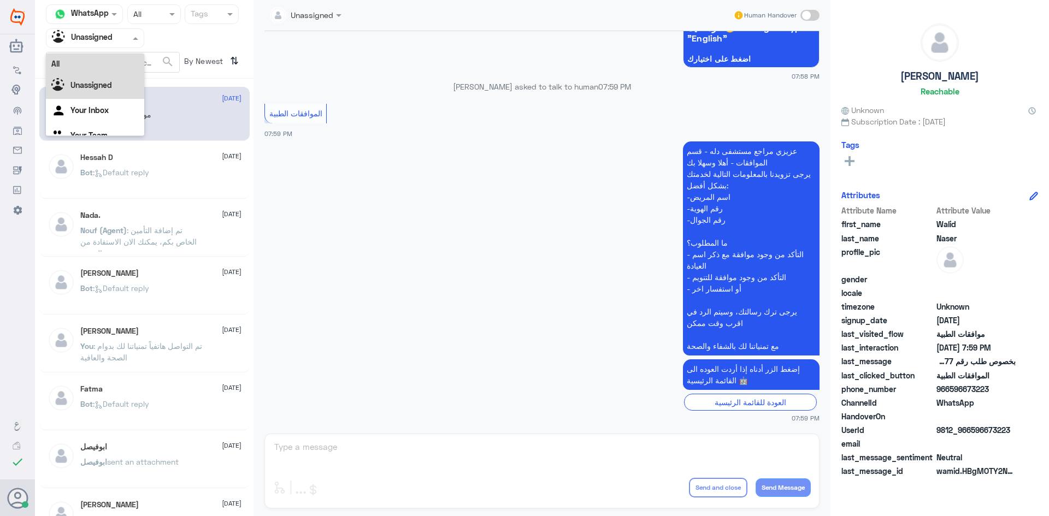
click at [111, 65] on div "All" at bounding box center [95, 64] width 98 height 20
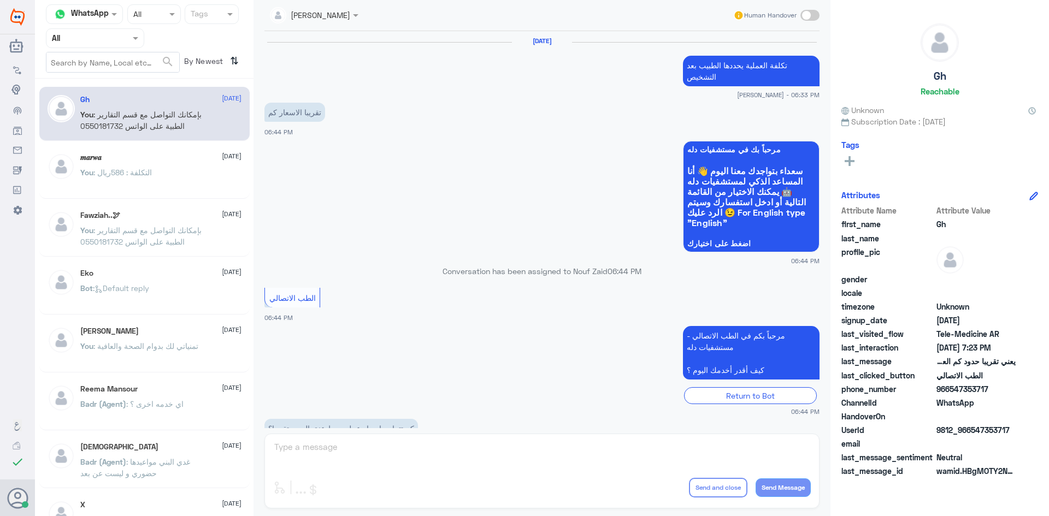
scroll to position [466, 0]
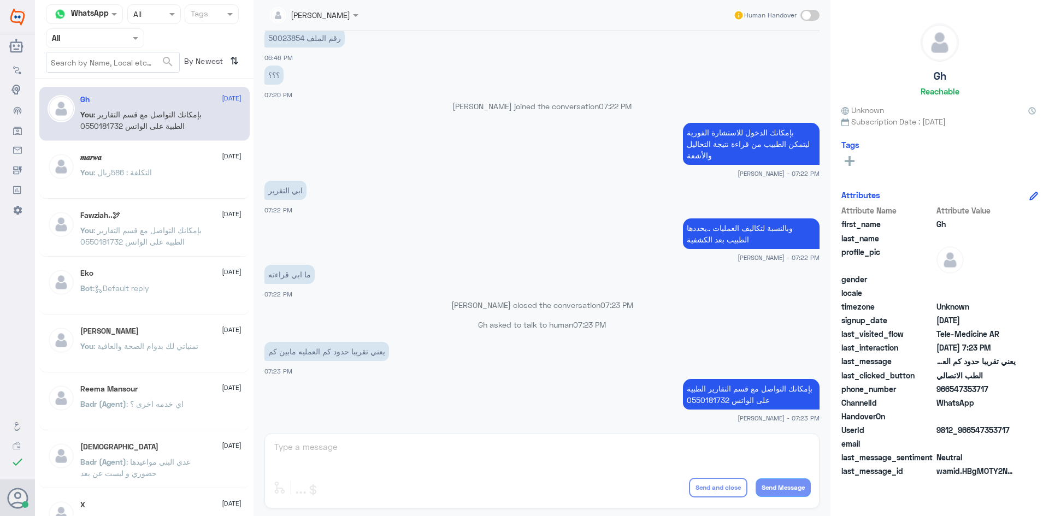
click at [127, 35] on div at bounding box center [94, 38] width 97 height 13
click at [127, 84] on div "Unassigned" at bounding box center [95, 86] width 98 height 25
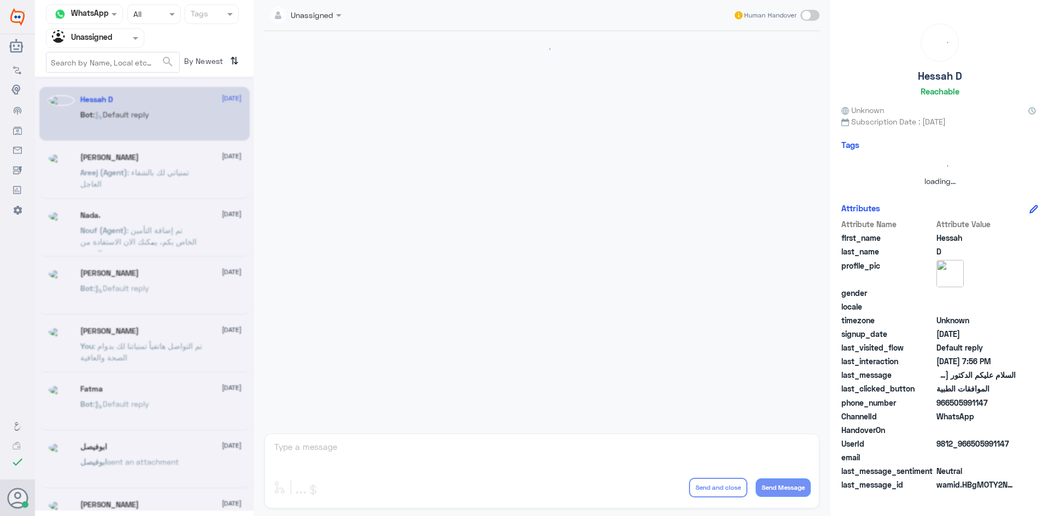
scroll to position [751, 0]
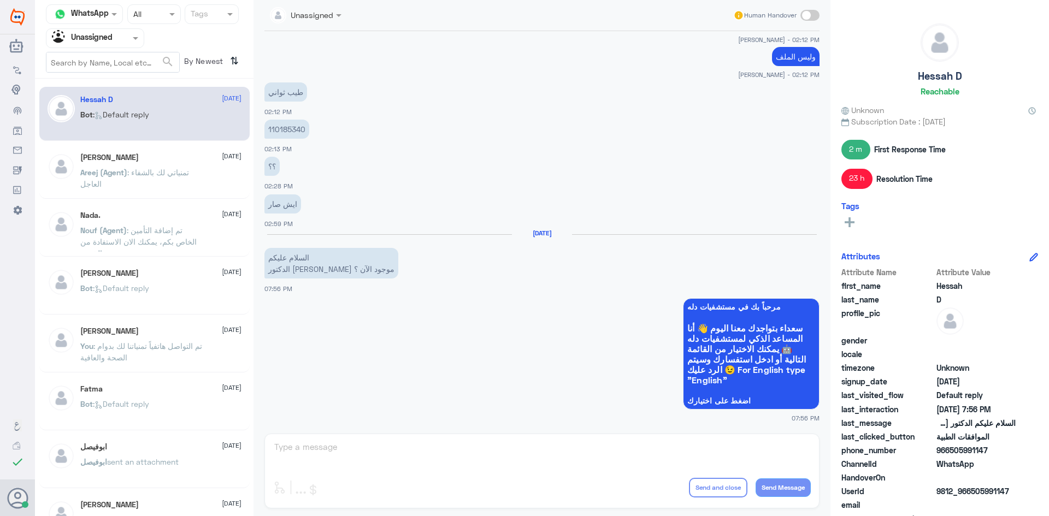
click at [150, 222] on div "Nada. 24 September Nouf (Agent) : تم إضافة التأمين الخاص بكم، يمكنك الان الاستف…" at bounding box center [160, 231] width 161 height 41
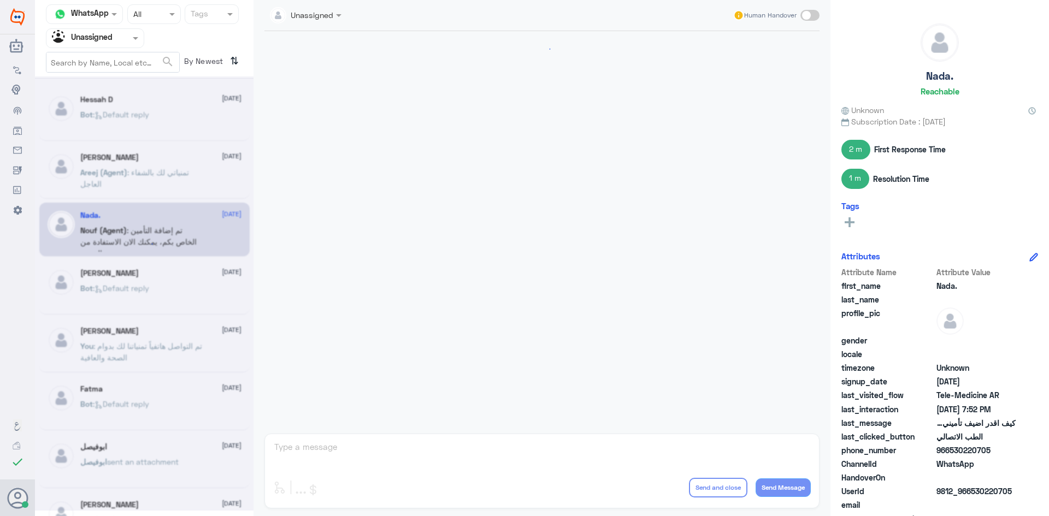
scroll to position [105, 0]
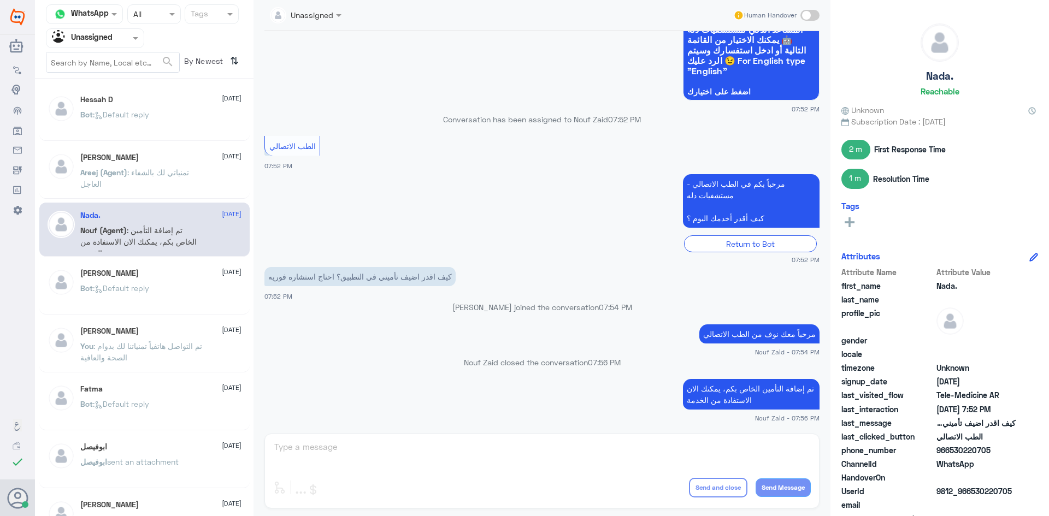
drag, startPoint x: 988, startPoint y: 449, endPoint x: 951, endPoint y: 450, distance: 37.7
click at [951, 450] on span "966530220705" at bounding box center [976, 450] width 79 height 11
copy span "530220705"
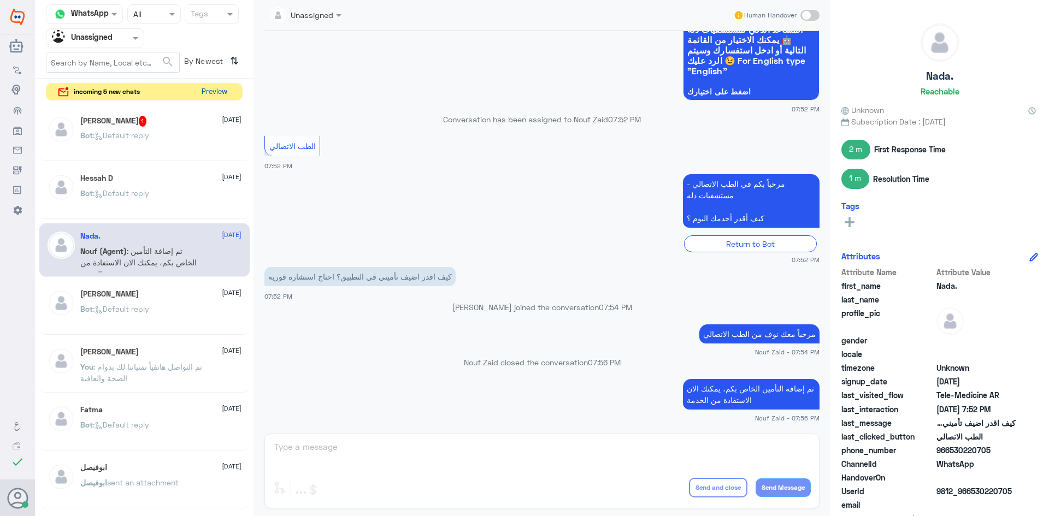
click at [203, 89] on button "Preview" at bounding box center [214, 92] width 34 height 17
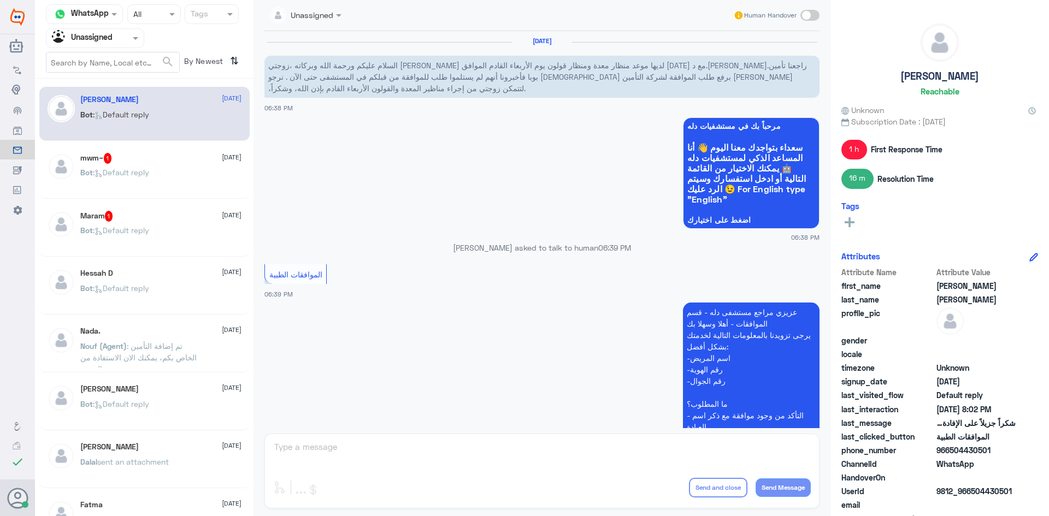
scroll to position [856, 0]
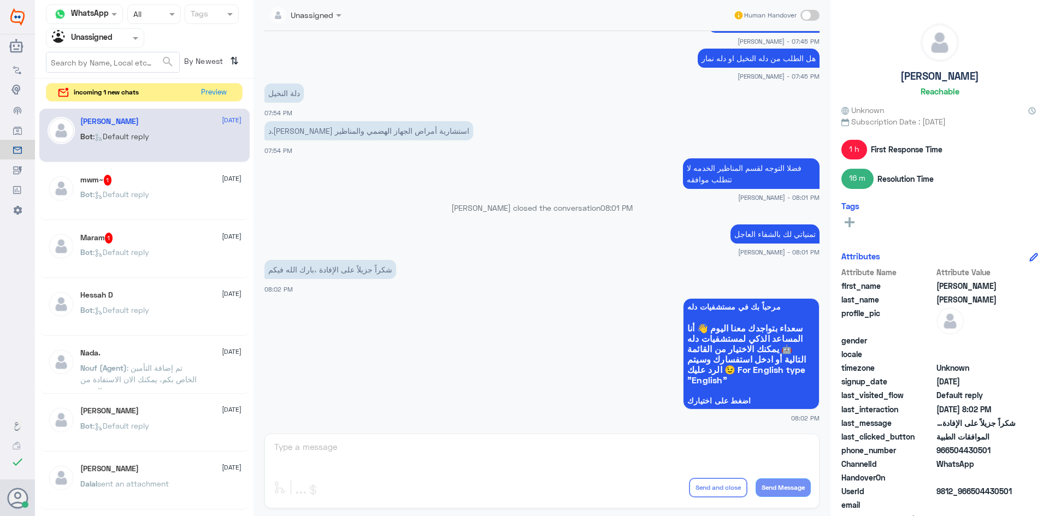
click at [132, 39] on span at bounding box center [137, 37] width 14 height 11
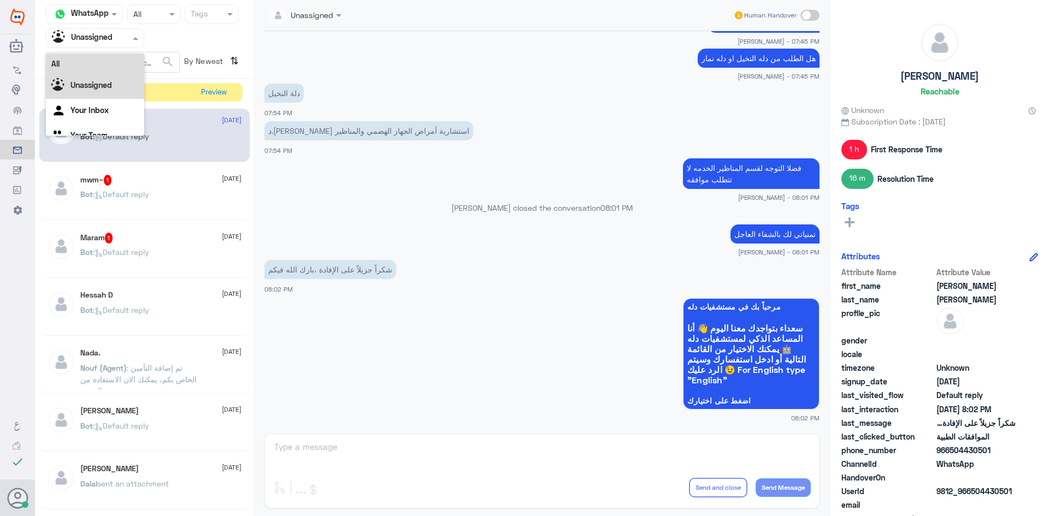
click at [114, 69] on div "All" at bounding box center [95, 64] width 98 height 20
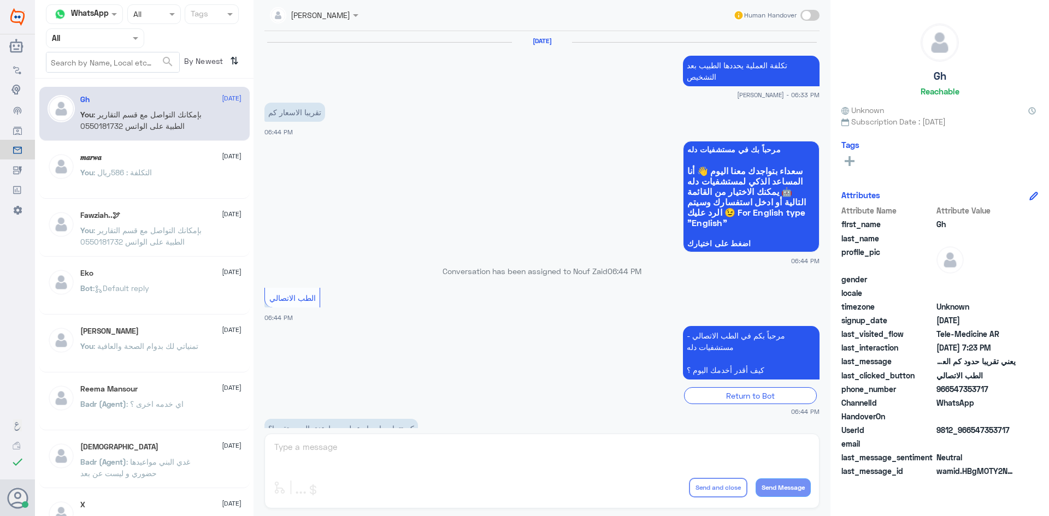
scroll to position [466, 0]
